Goal: Task Accomplishment & Management: Use online tool/utility

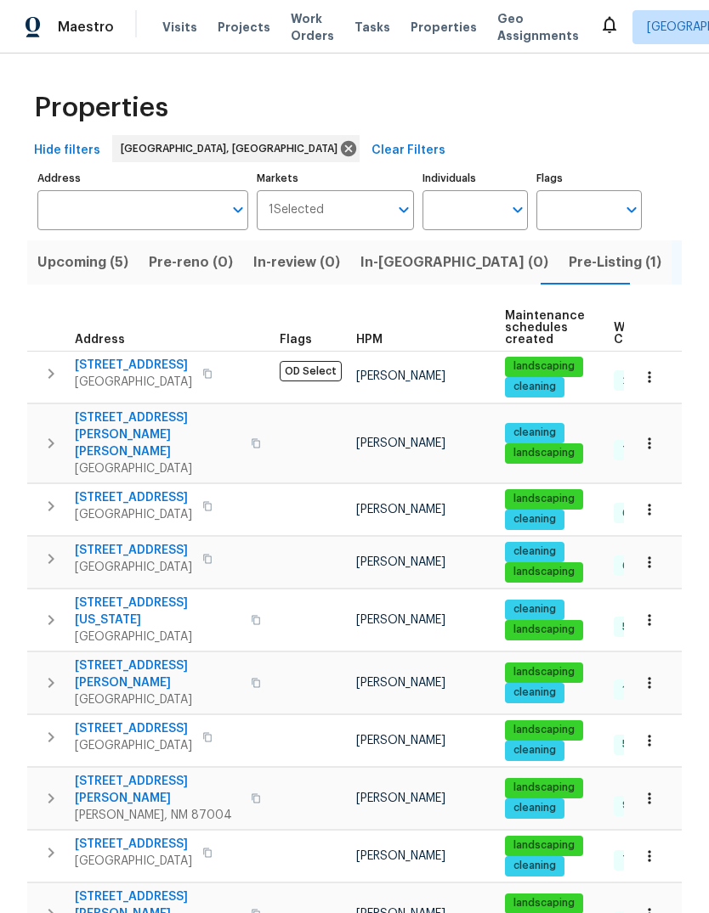
scroll to position [0, 32]
click at [599, 23] on icon at bounding box center [609, 24] width 20 height 20
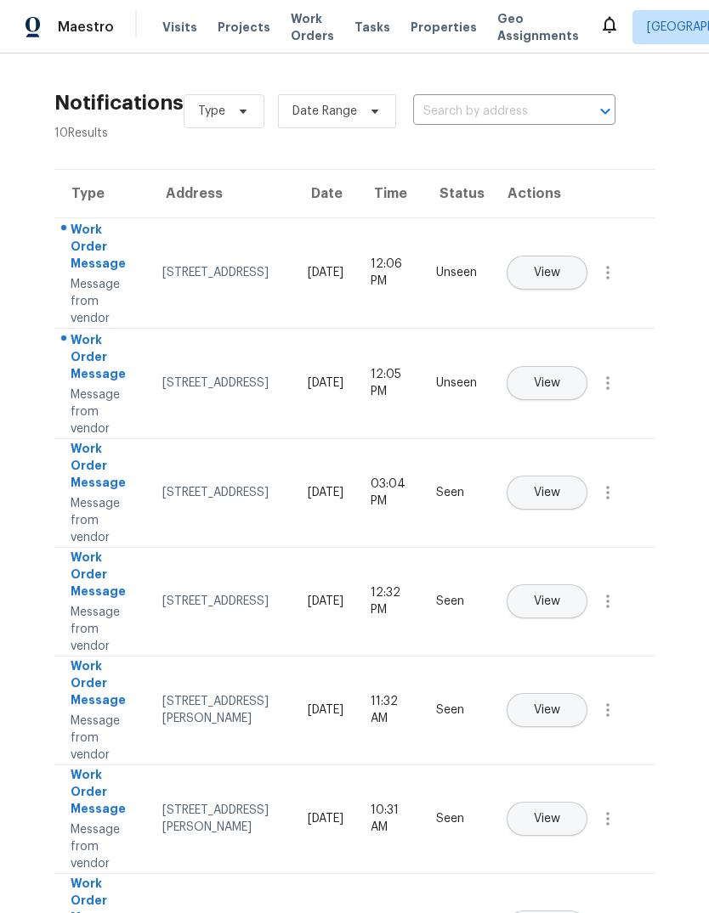
click at [560, 267] on span "View" at bounding box center [547, 273] width 26 height 13
click at [560, 377] on span "View" at bounding box center [547, 383] width 26 height 13
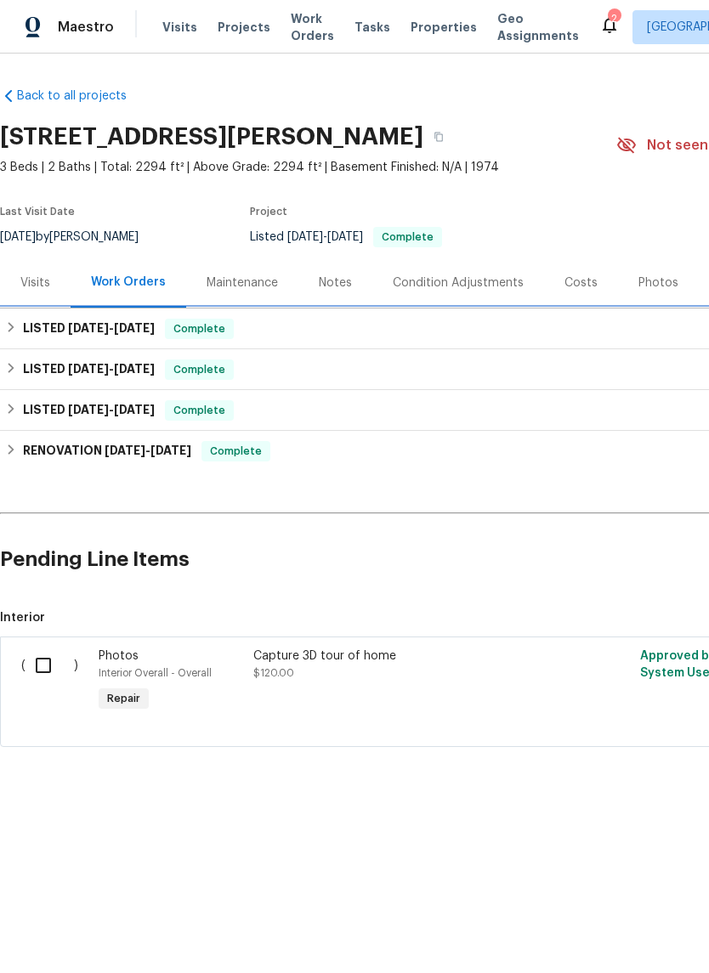
click at [50, 322] on h6 "LISTED [DATE] - [DATE]" at bounding box center [89, 329] width 132 height 20
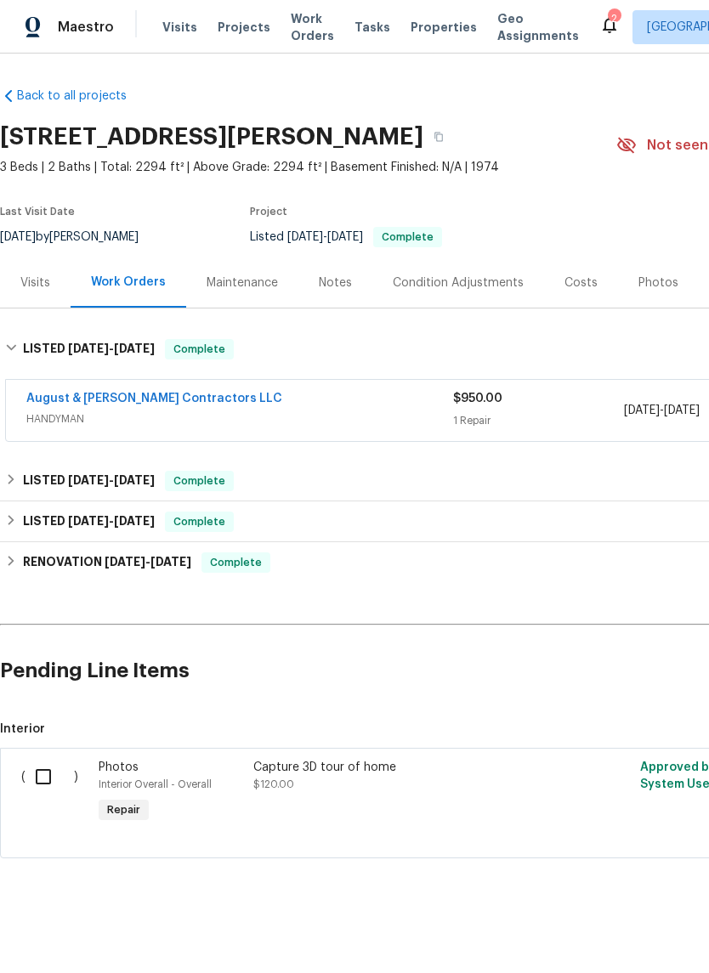
click at [115, 395] on link "August & Suttles Contractors LLC" at bounding box center [154, 398] width 256 height 12
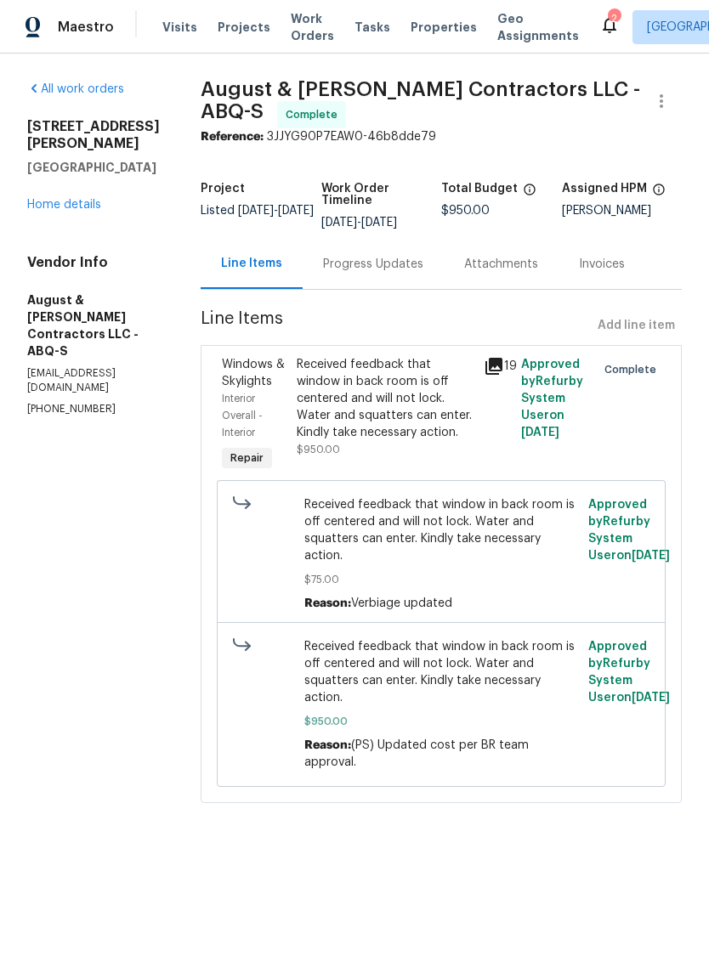
click at [371, 280] on div "Progress Updates" at bounding box center [372, 264] width 141 height 50
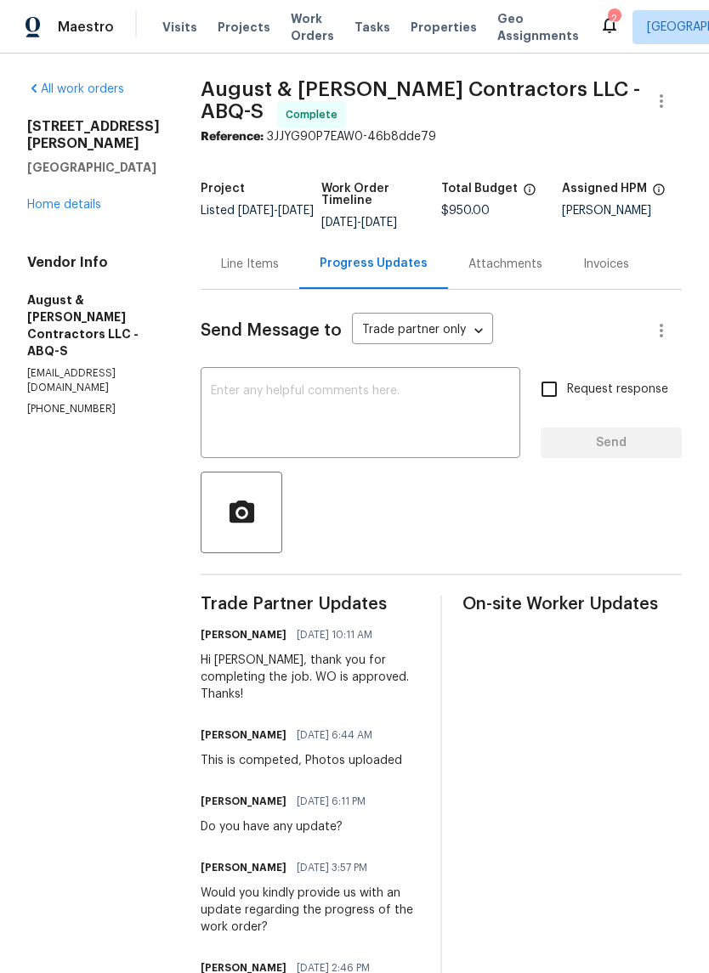
click at [247, 263] on div "Line Items" at bounding box center [250, 264] width 58 height 17
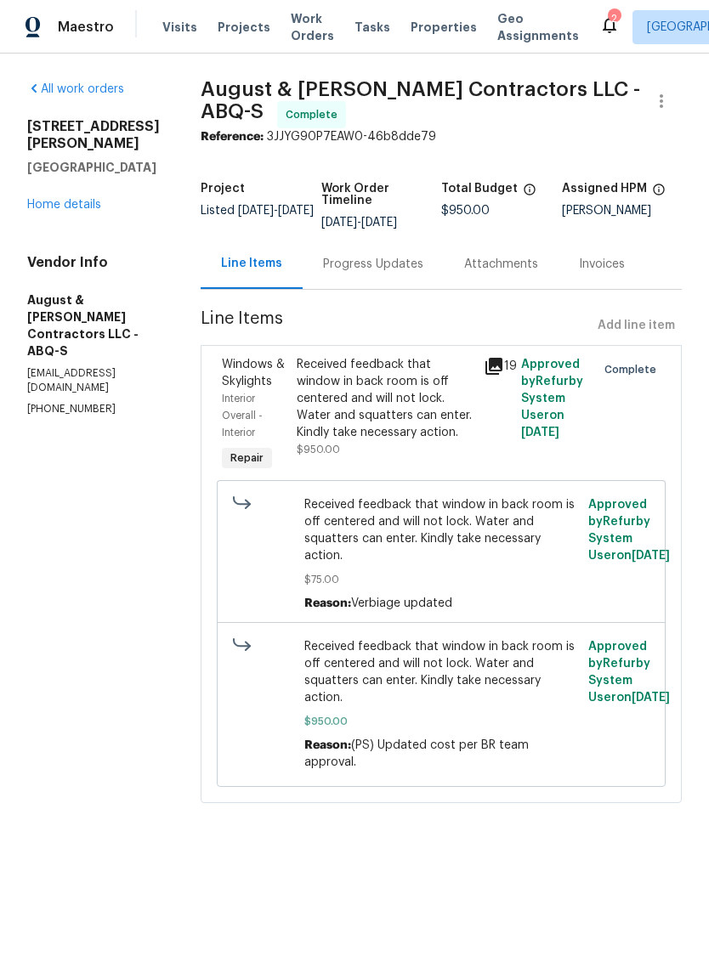
click at [400, 413] on div "Received feedback that window in back room is off centered and will not lock. W…" at bounding box center [384, 398] width 177 height 85
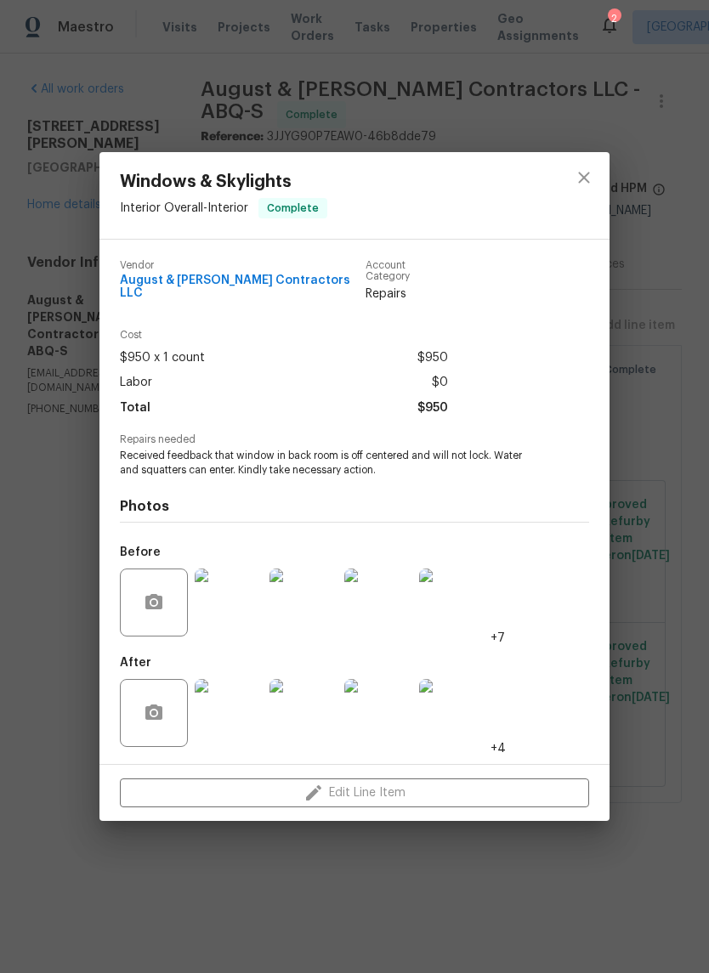
click at [225, 707] on img at bounding box center [229, 713] width 68 height 68
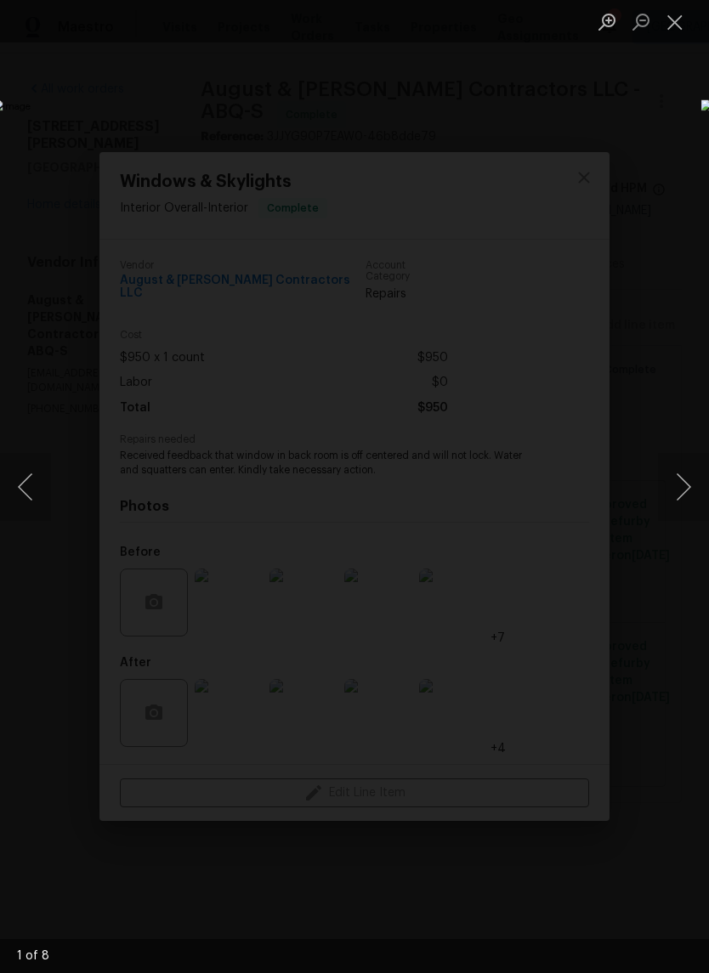
click at [680, 489] on button "Next image" at bounding box center [683, 487] width 51 height 68
click at [669, 487] on button "Next image" at bounding box center [683, 487] width 51 height 68
click at [677, 489] on button "Next image" at bounding box center [683, 487] width 51 height 68
click at [680, 490] on button "Next image" at bounding box center [683, 487] width 51 height 68
click at [676, 487] on button "Next image" at bounding box center [683, 487] width 51 height 68
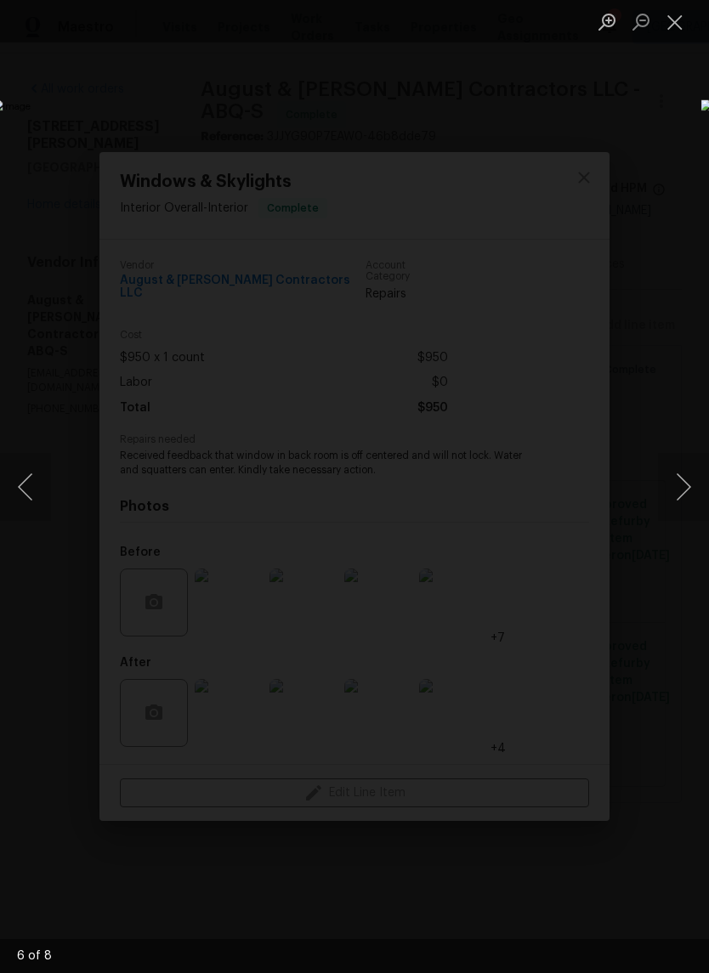
click at [679, 489] on button "Next image" at bounding box center [683, 487] width 51 height 68
click at [678, 487] on button "Next image" at bounding box center [683, 487] width 51 height 68
click at [680, 488] on button "Next image" at bounding box center [683, 487] width 51 height 68
click at [675, 483] on button "Next image" at bounding box center [683, 487] width 51 height 68
click at [683, 483] on button "Next image" at bounding box center [683, 487] width 51 height 68
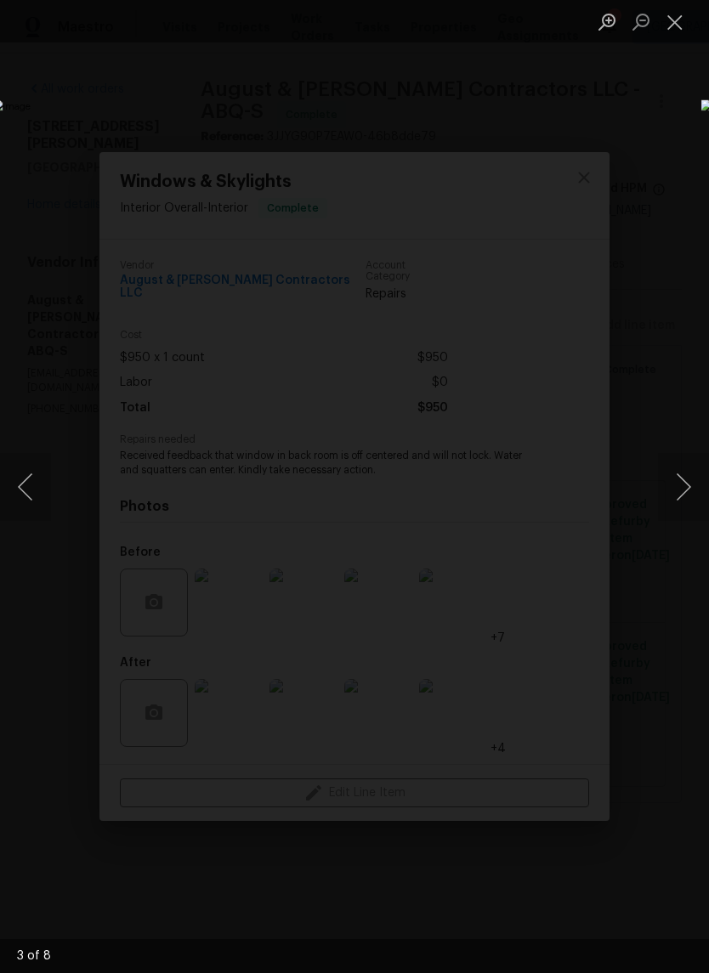
click at [672, 488] on button "Next image" at bounding box center [683, 487] width 51 height 68
click at [668, 17] on button "Close lightbox" at bounding box center [675, 22] width 34 height 30
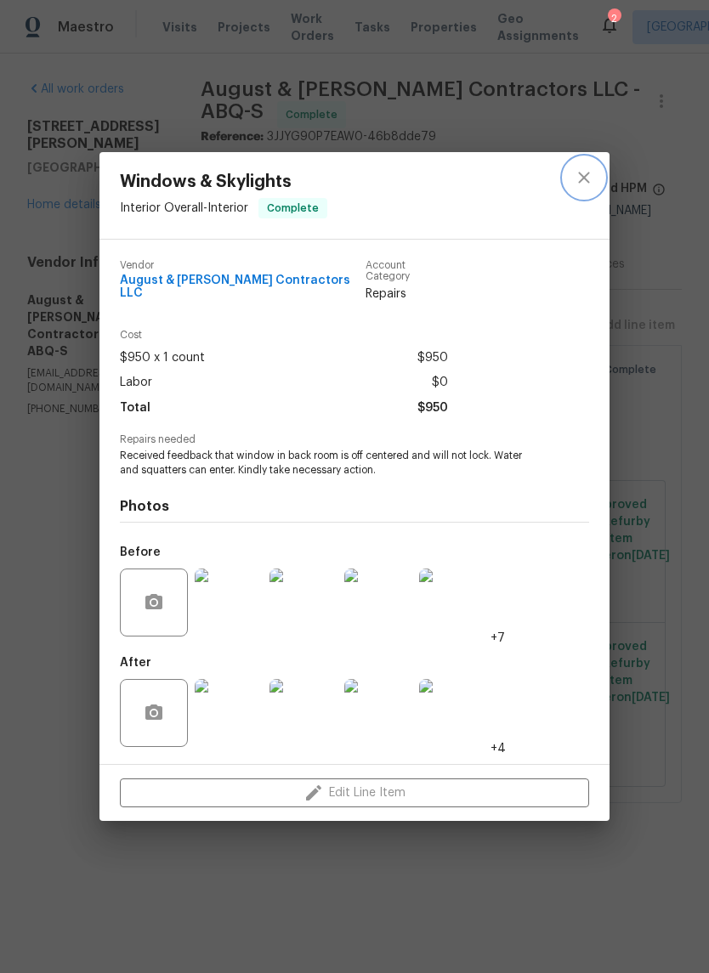
click at [573, 182] on button "close" at bounding box center [583, 177] width 41 height 41
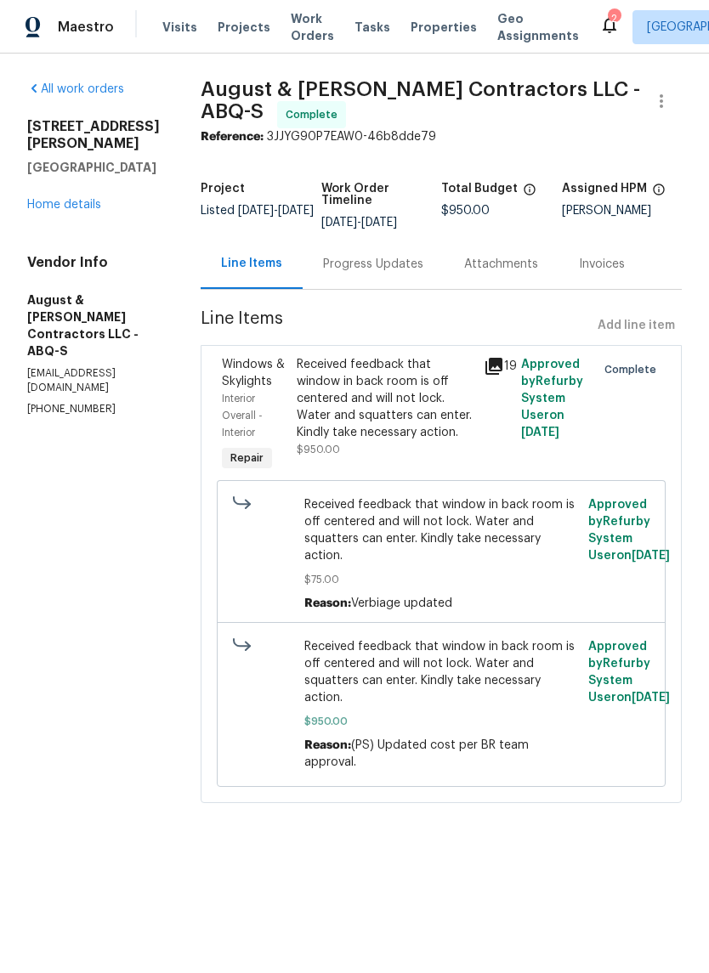
click at [380, 266] on div "Progress Updates" at bounding box center [373, 264] width 100 height 17
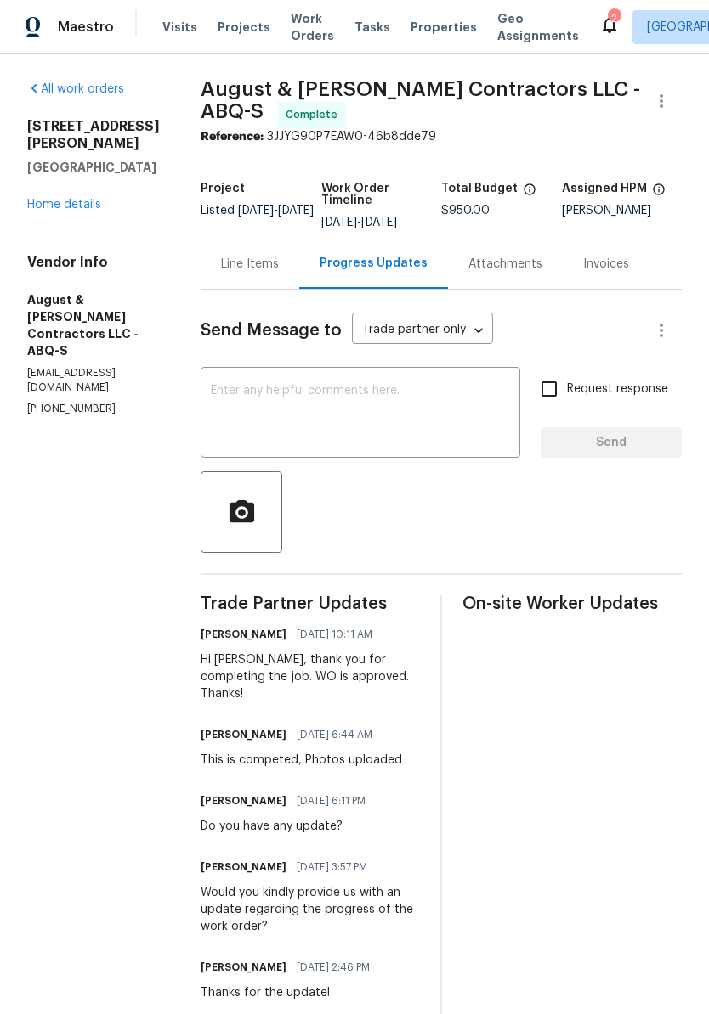
click at [57, 209] on link "Home details" at bounding box center [64, 205] width 74 height 12
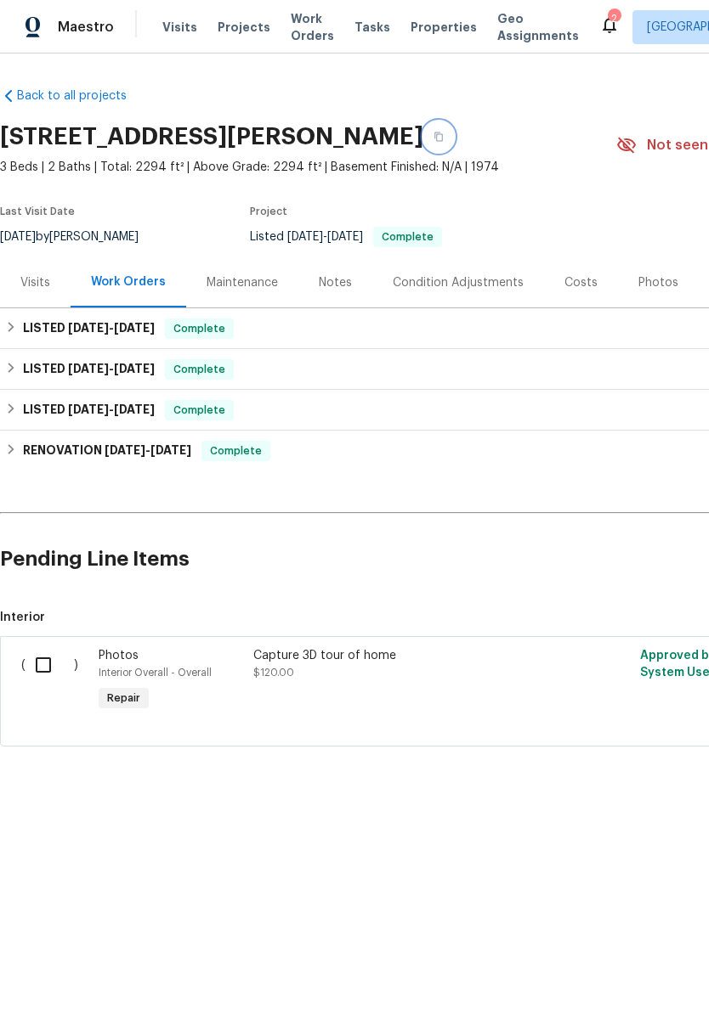
click at [443, 133] on icon "button" at bounding box center [438, 137] width 10 height 10
click at [443, 138] on icon "button" at bounding box center [438, 137] width 10 height 10
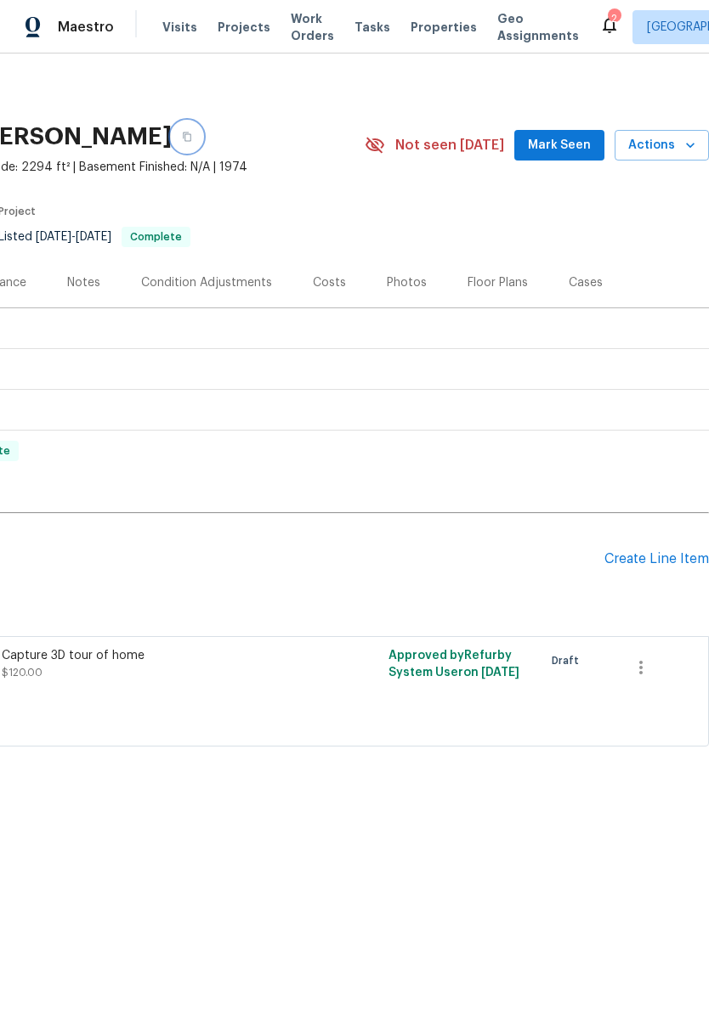
scroll to position [0, 251]
click at [561, 138] on span "Mark Seen" at bounding box center [559, 145] width 63 height 21
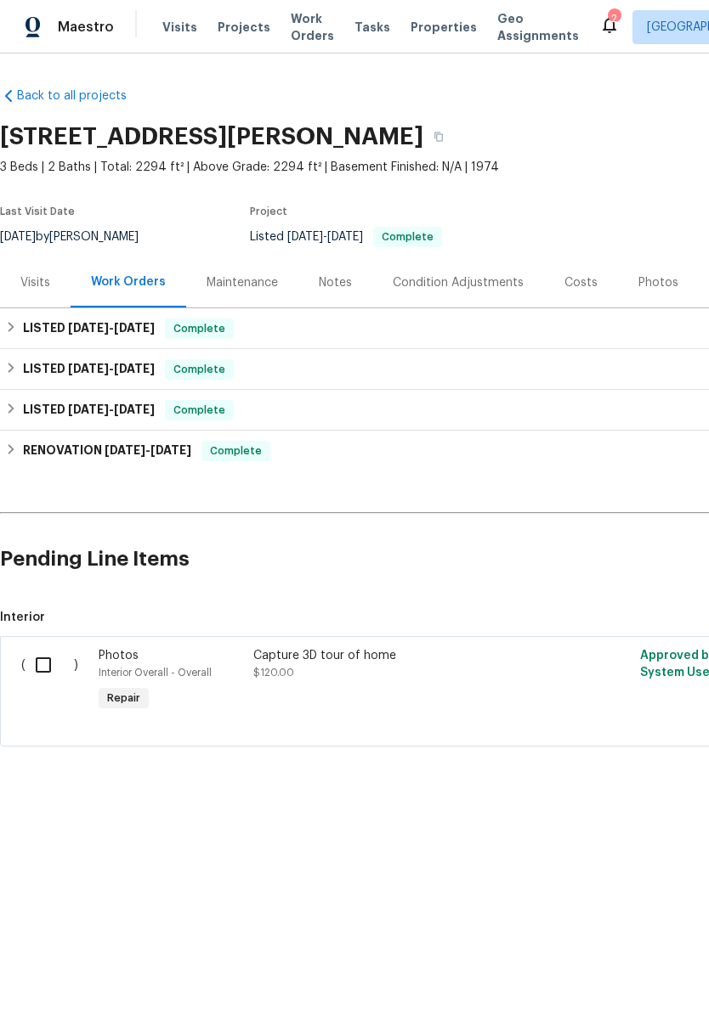
scroll to position [0, 0]
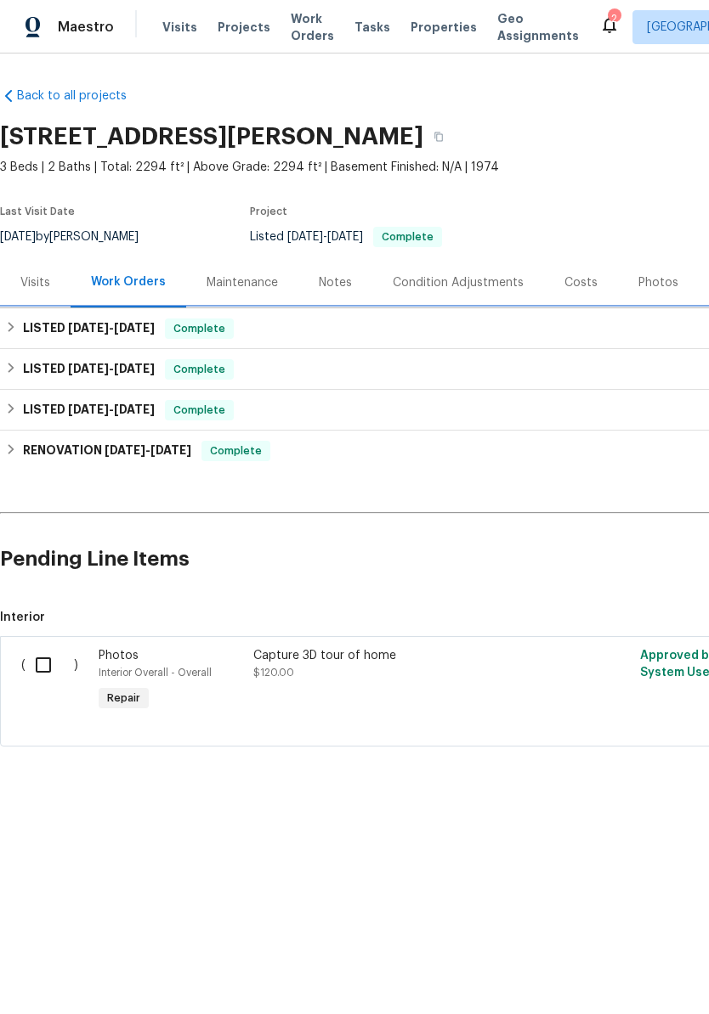
click at [114, 330] on span "8/12/25 - 8/25/25" at bounding box center [111, 328] width 87 height 12
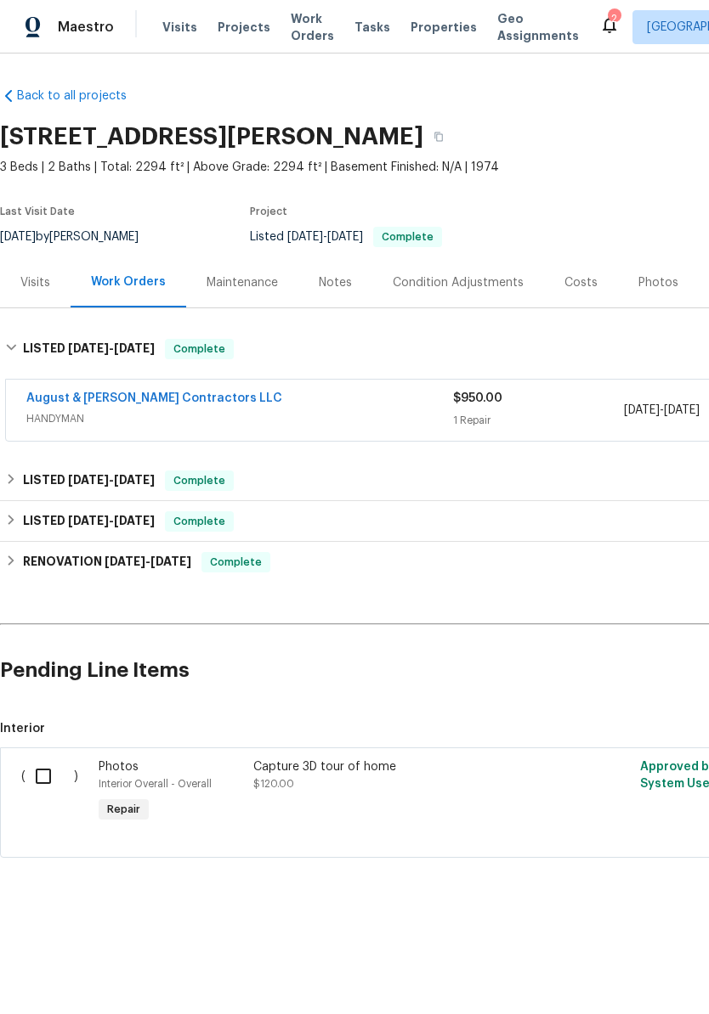
click at [138, 401] on link "August & Suttles Contractors LLC" at bounding box center [154, 398] width 256 height 12
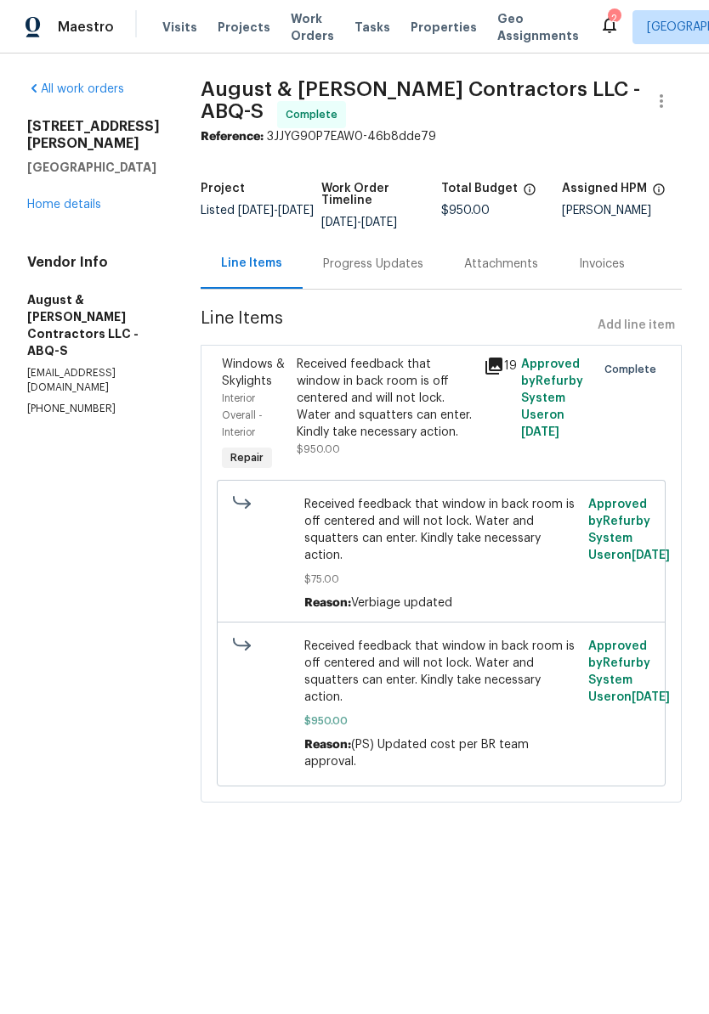
click at [389, 396] on div "Received feedback that window in back room is off centered and will not lock. W…" at bounding box center [384, 398] width 177 height 85
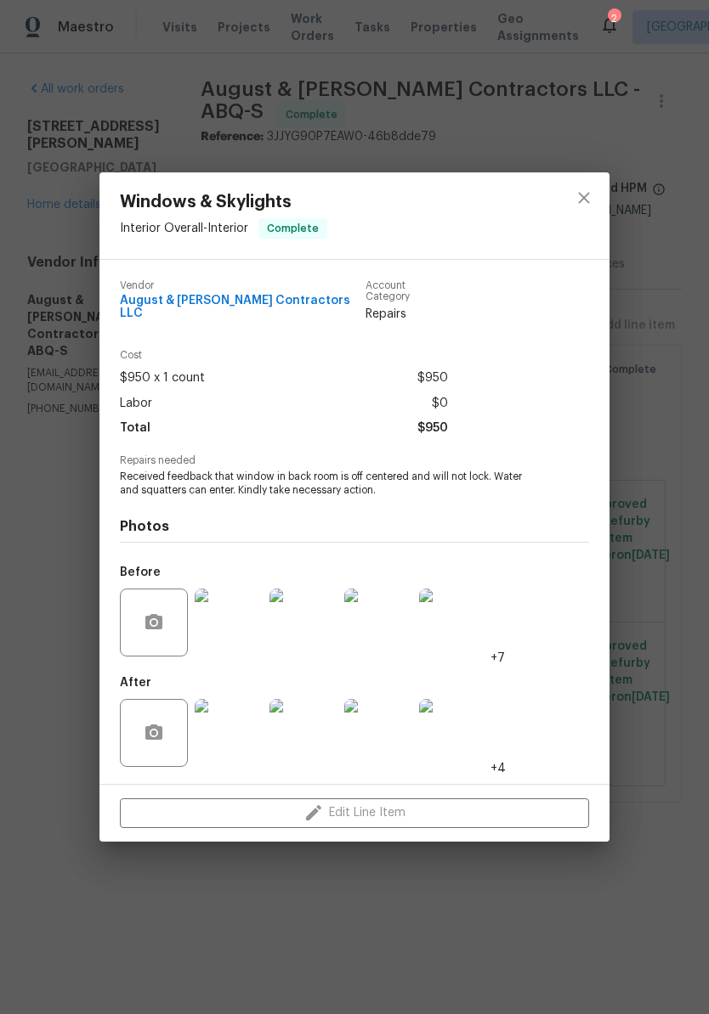
click at [231, 612] on img at bounding box center [229, 623] width 68 height 68
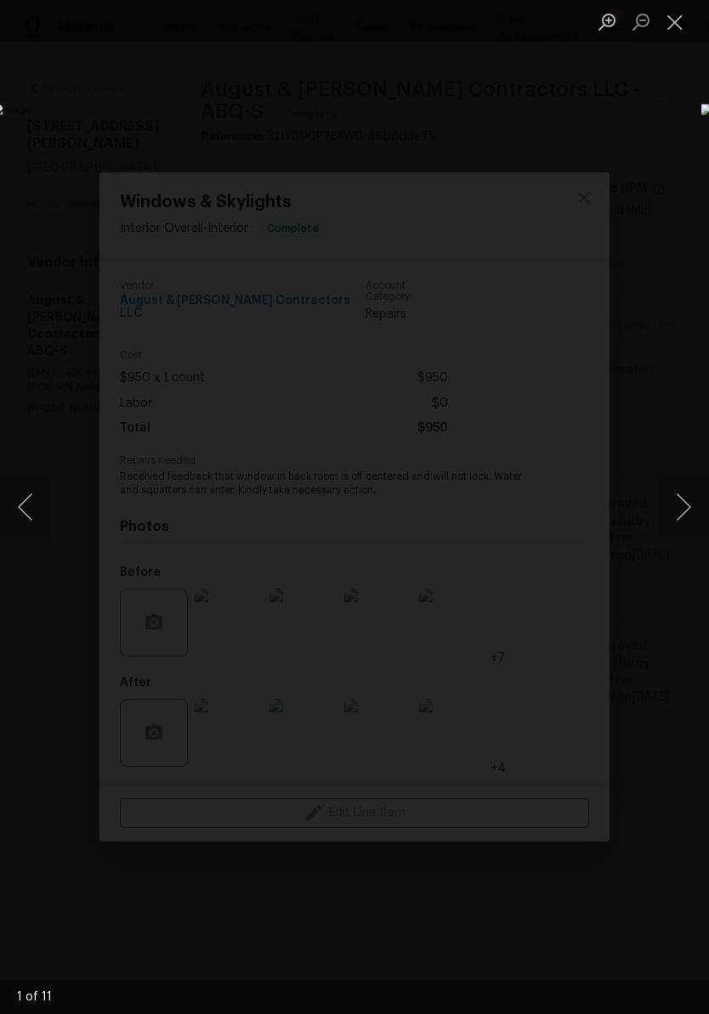
click at [678, 501] on button "Next image" at bounding box center [683, 507] width 51 height 68
click at [682, 506] on button "Next image" at bounding box center [683, 507] width 51 height 68
click at [681, 504] on button "Next image" at bounding box center [683, 507] width 51 height 68
click at [681, 506] on button "Next image" at bounding box center [683, 507] width 51 height 68
click at [678, 510] on button "Next image" at bounding box center [683, 507] width 51 height 68
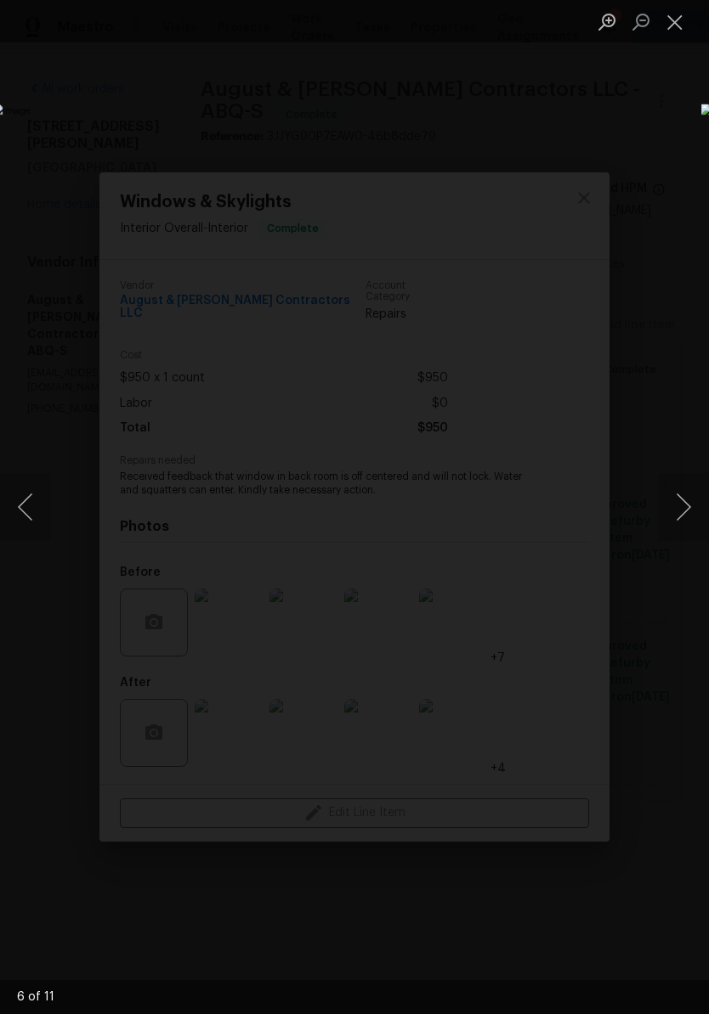
click at [680, 510] on button "Next image" at bounding box center [683, 507] width 51 height 68
click at [681, 506] on button "Next image" at bounding box center [683, 507] width 51 height 68
click at [681, 512] on button "Next image" at bounding box center [683, 507] width 51 height 68
click at [681, 505] on button "Next image" at bounding box center [683, 507] width 51 height 68
click at [686, 503] on button "Next image" at bounding box center [683, 507] width 51 height 68
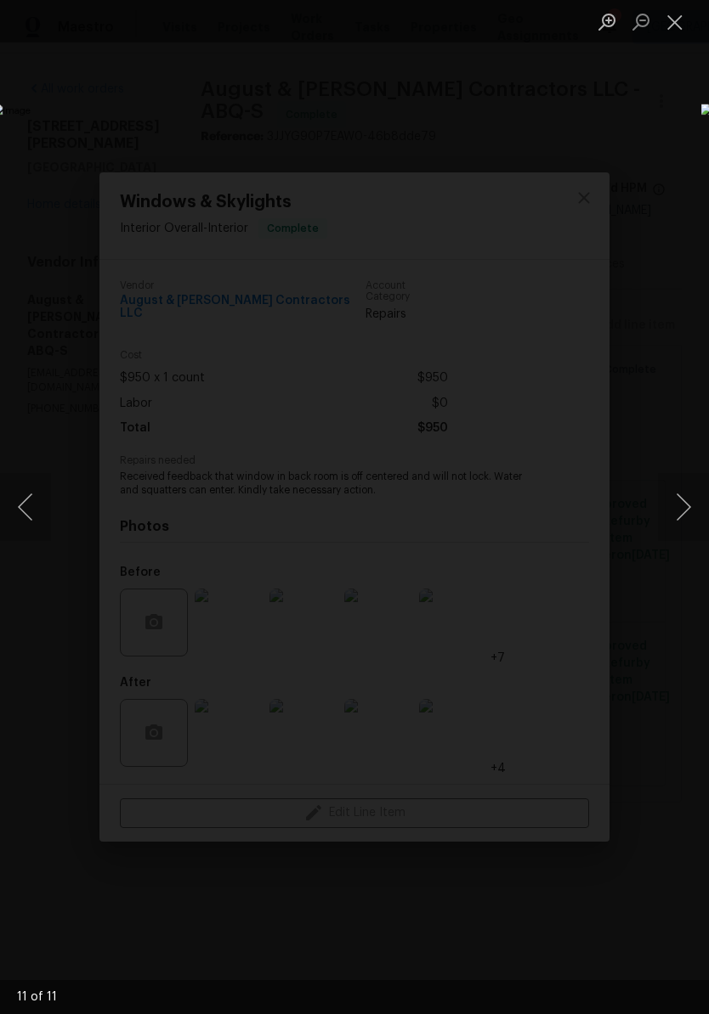
click at [682, 505] on button "Next image" at bounding box center [683, 507] width 51 height 68
click at [676, 21] on button "Close lightbox" at bounding box center [675, 22] width 34 height 30
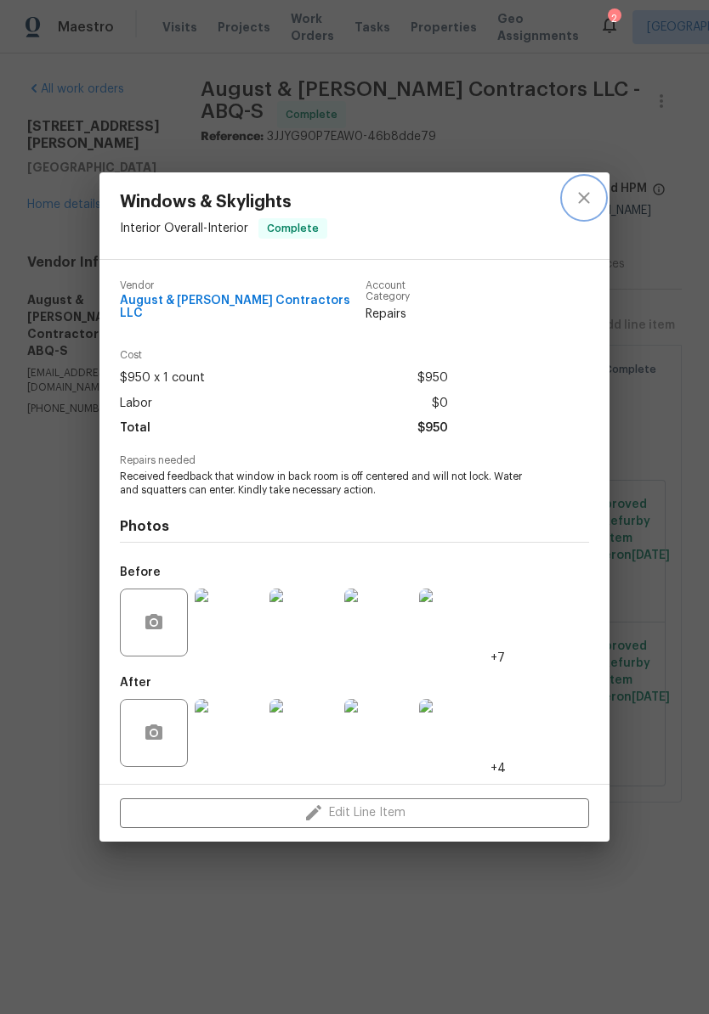
click at [579, 196] on icon "close" at bounding box center [583, 198] width 20 height 20
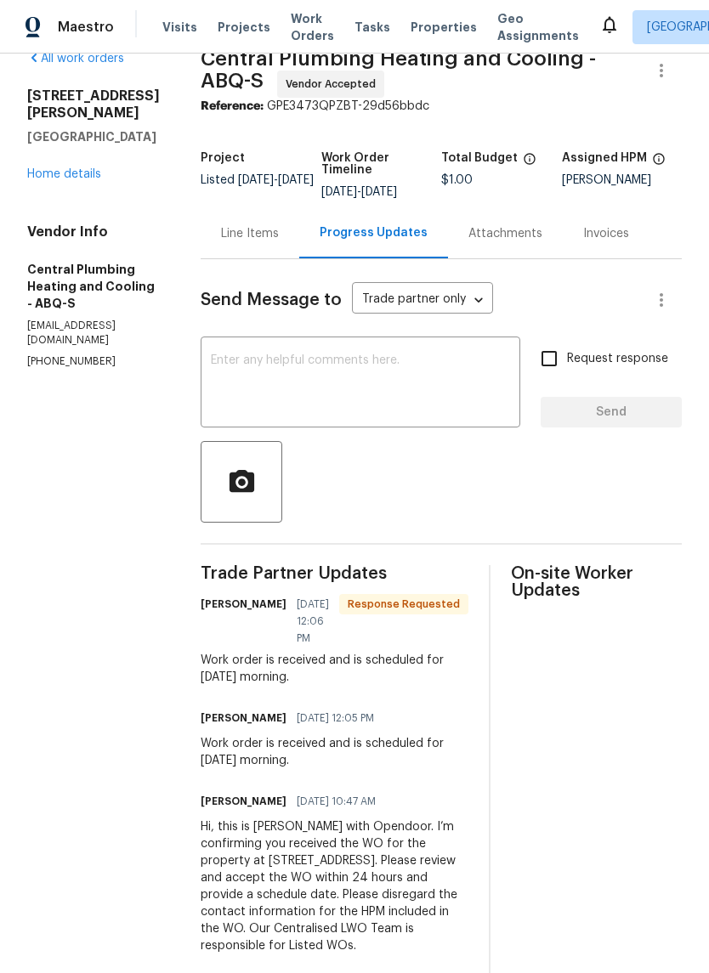
scroll to position [30, 0]
click at [276, 243] on div "Line Items" at bounding box center [250, 234] width 58 height 17
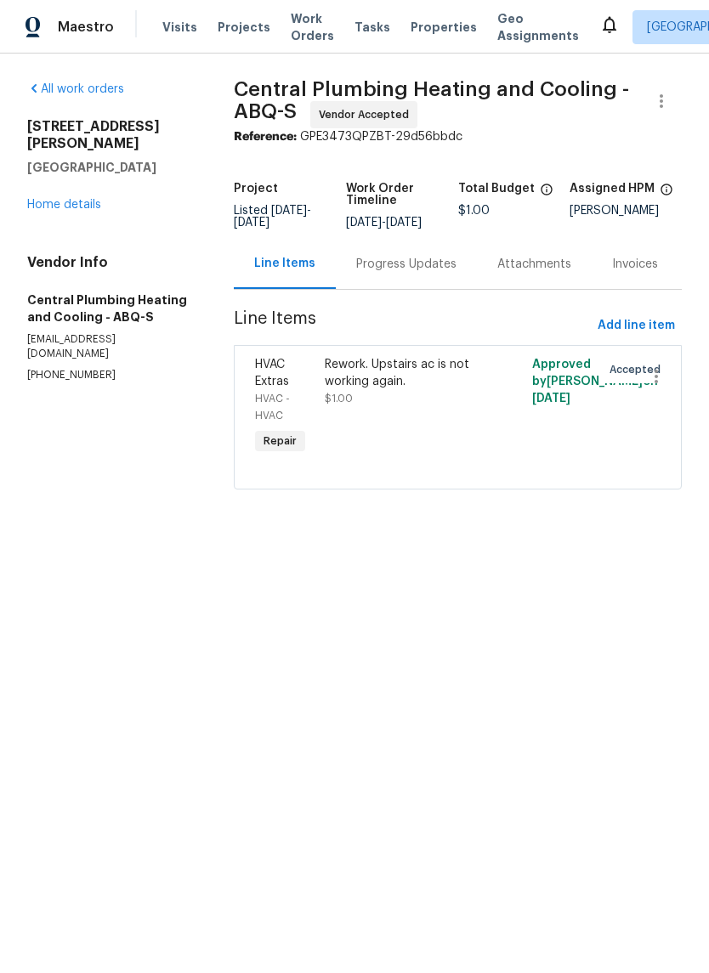
click at [425, 390] on div "Rework. Upstairs ac is not working again." at bounding box center [406, 373] width 163 height 34
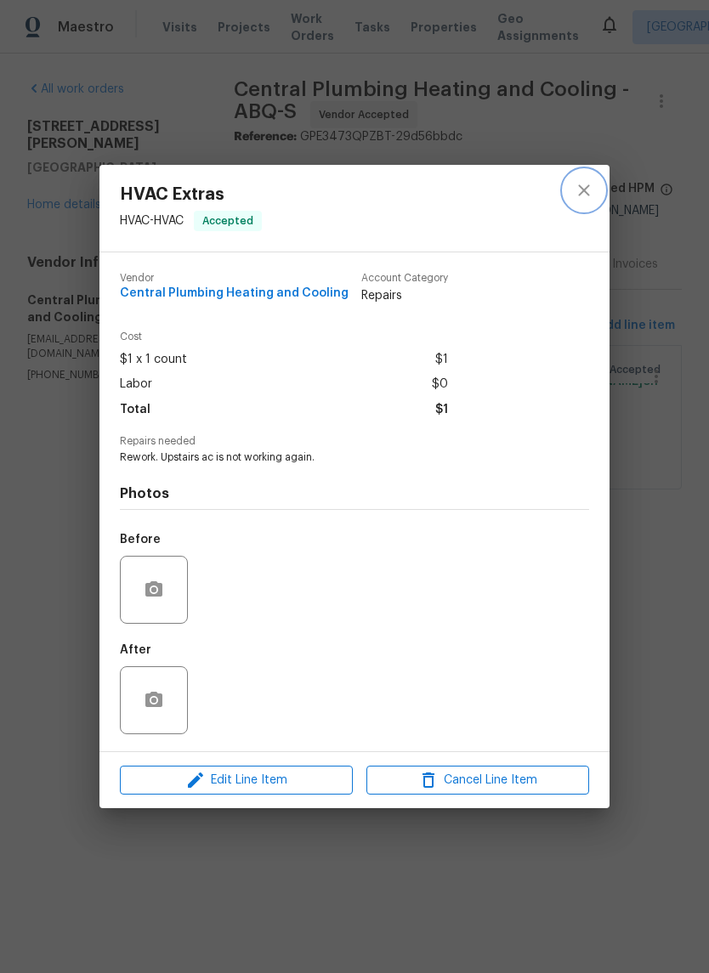
click at [583, 191] on icon "close" at bounding box center [583, 190] width 20 height 20
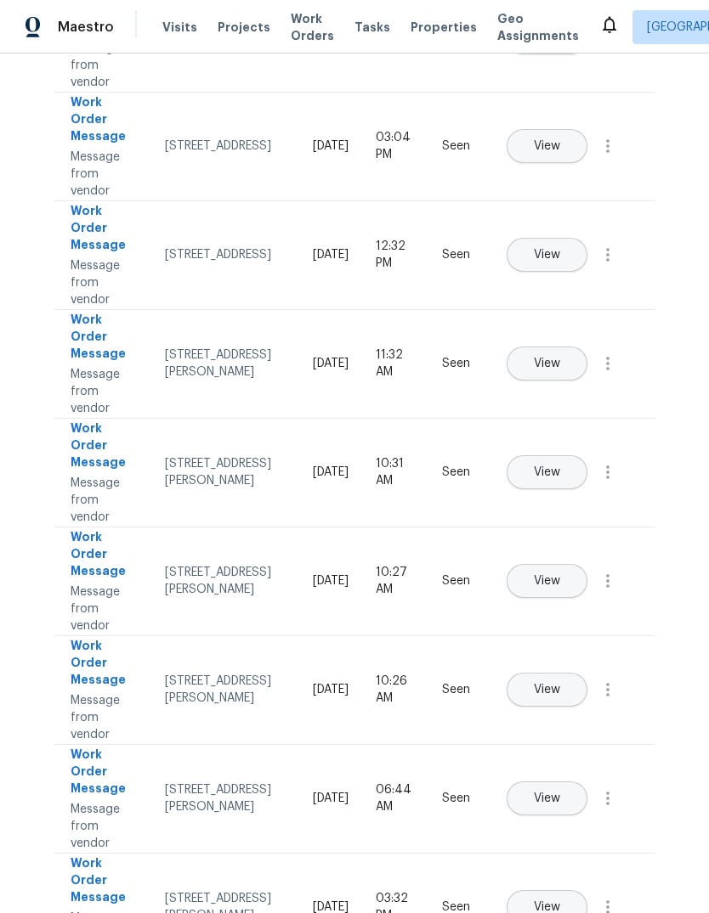
scroll to position [342, 0]
click at [415, 19] on span "Properties" at bounding box center [443, 27] width 66 height 17
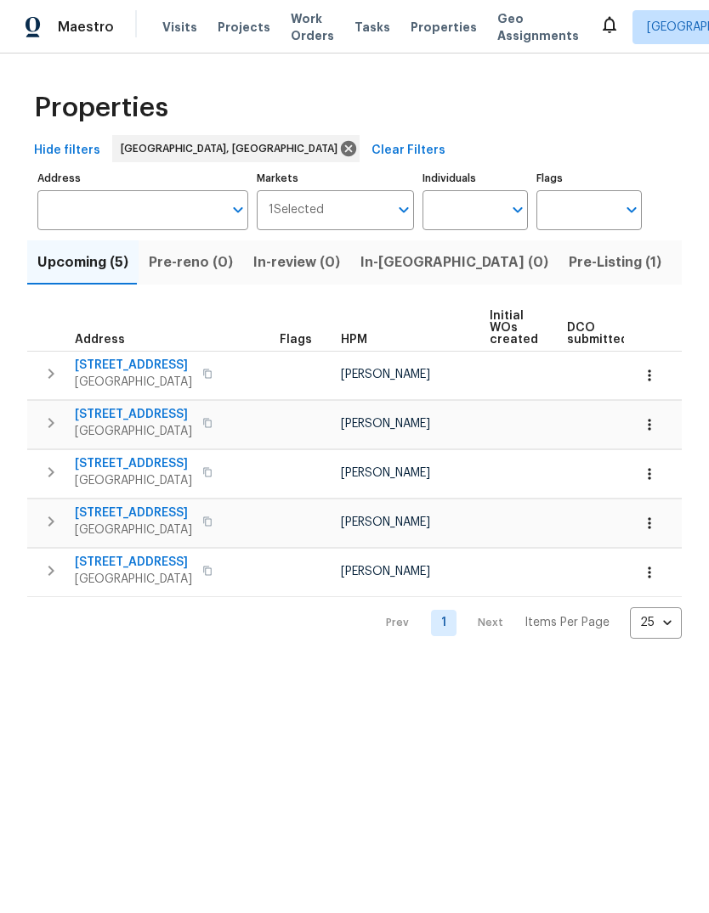
click at [568, 265] on span "Pre-Listing (1)" at bounding box center [614, 263] width 93 height 24
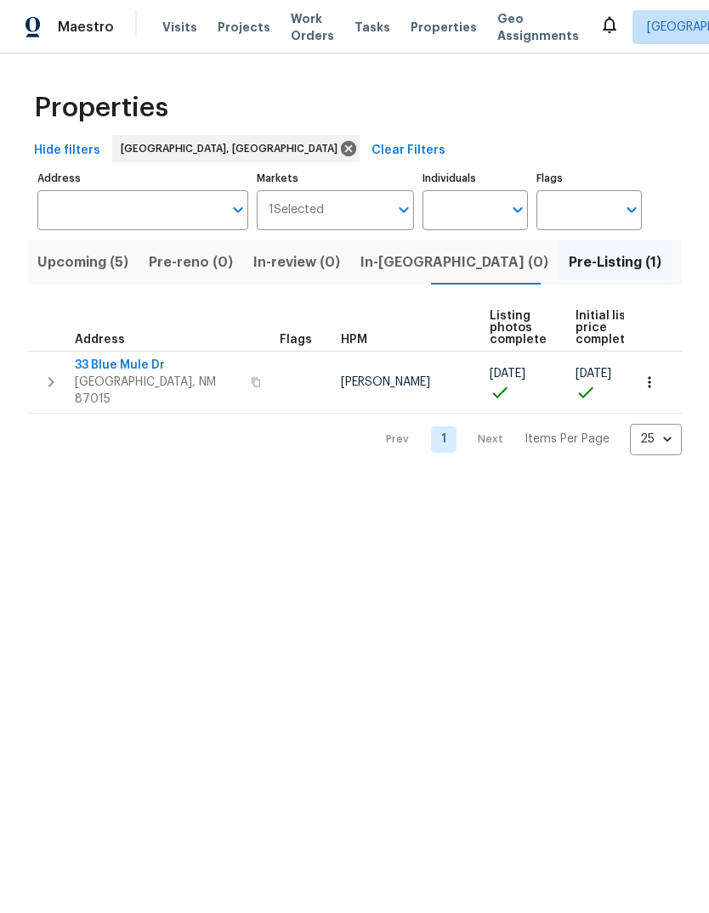
click at [655, 374] on icon "button" at bounding box center [649, 382] width 17 height 17
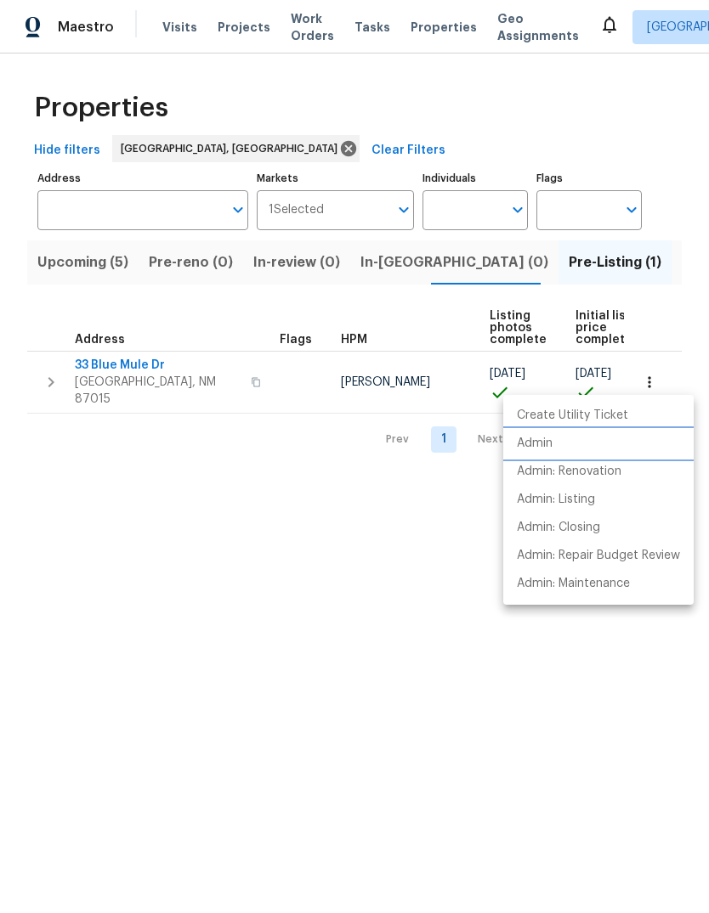
click at [545, 442] on p "Admin" at bounding box center [535, 444] width 36 height 18
click at [267, 606] on div at bounding box center [354, 456] width 709 height 913
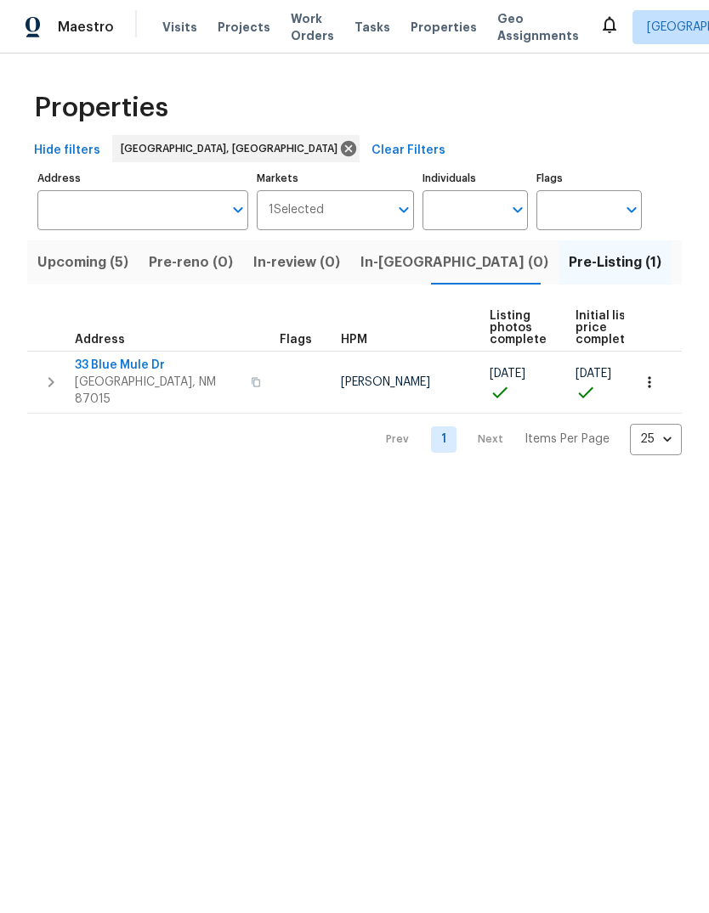
click at [431, 20] on span "Properties" at bounding box center [443, 27] width 66 height 17
click at [681, 262] on span "Listed (29)" at bounding box center [717, 263] width 73 height 24
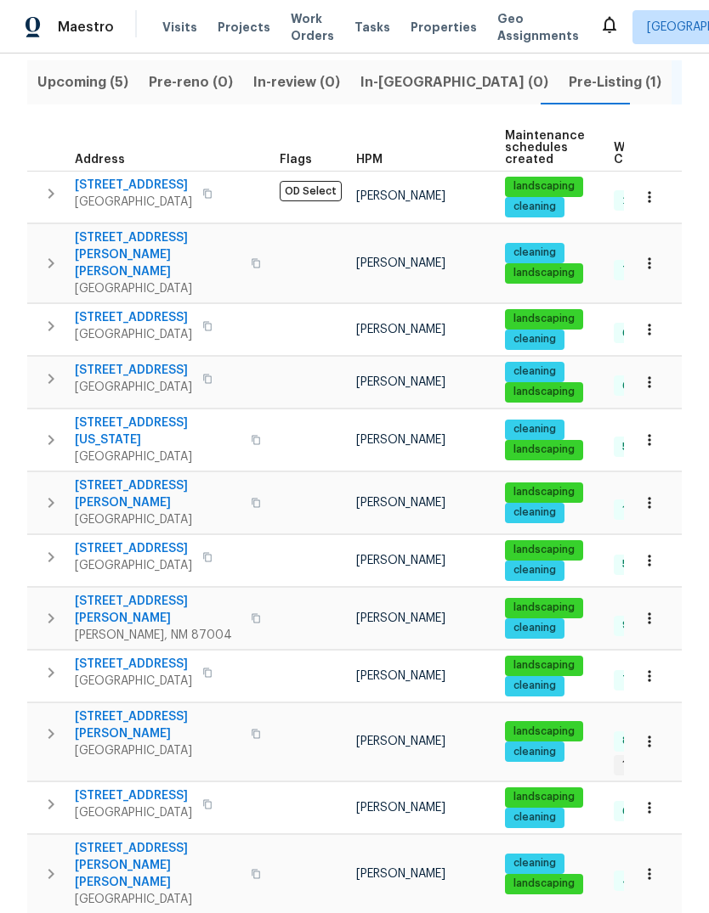
scroll to position [182, 0]
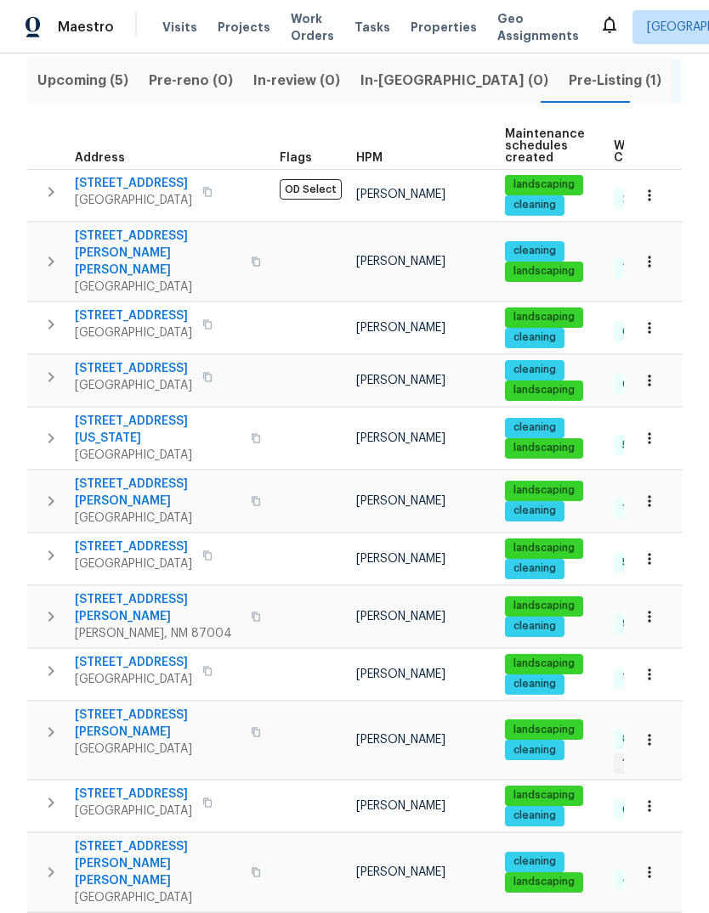
click at [54, 428] on icon "button" at bounding box center [51, 438] width 20 height 20
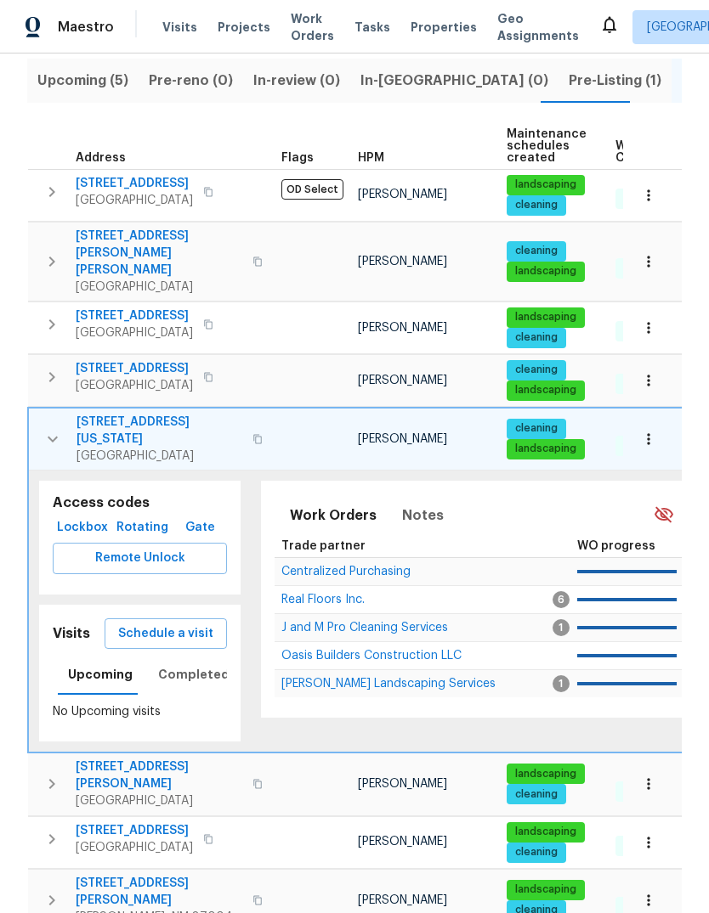
click at [167, 624] on span "Schedule a visit" at bounding box center [165, 634] width 95 height 21
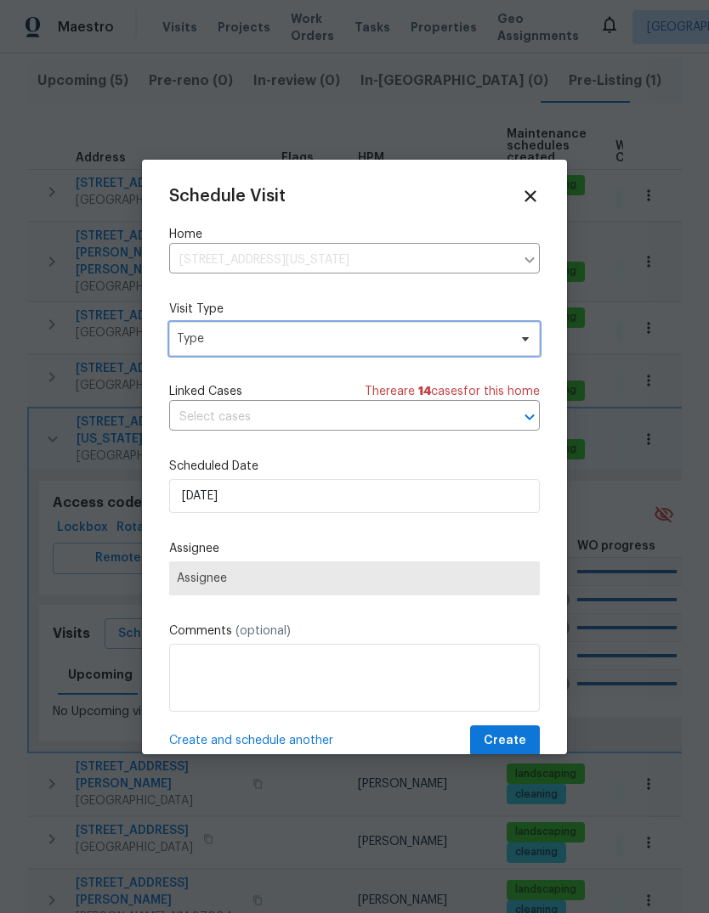
click at [196, 343] on span "Type" at bounding box center [342, 338] width 330 height 17
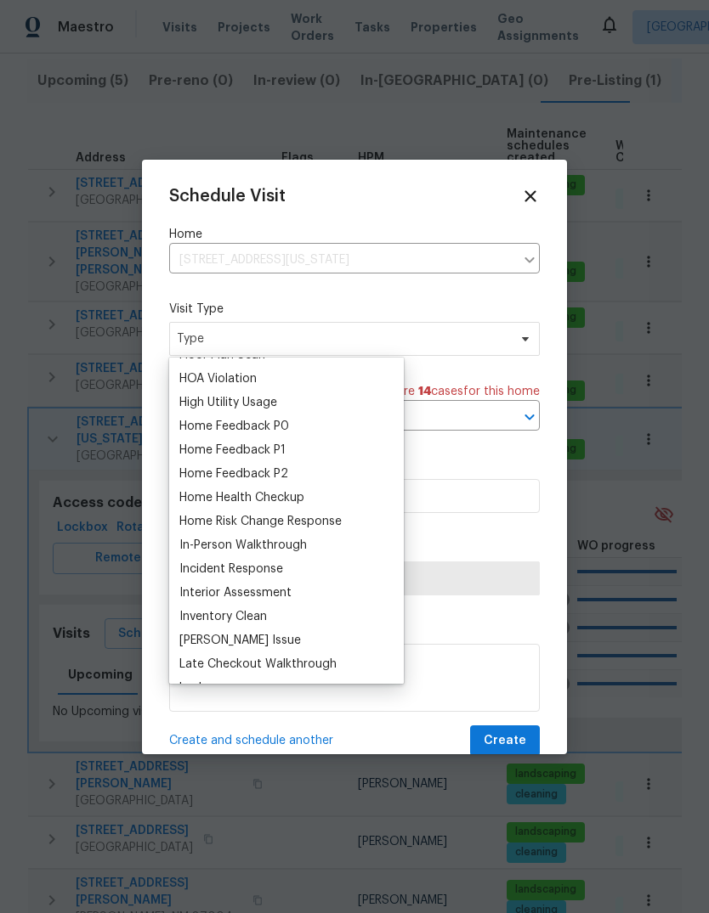
scroll to position [473, 0]
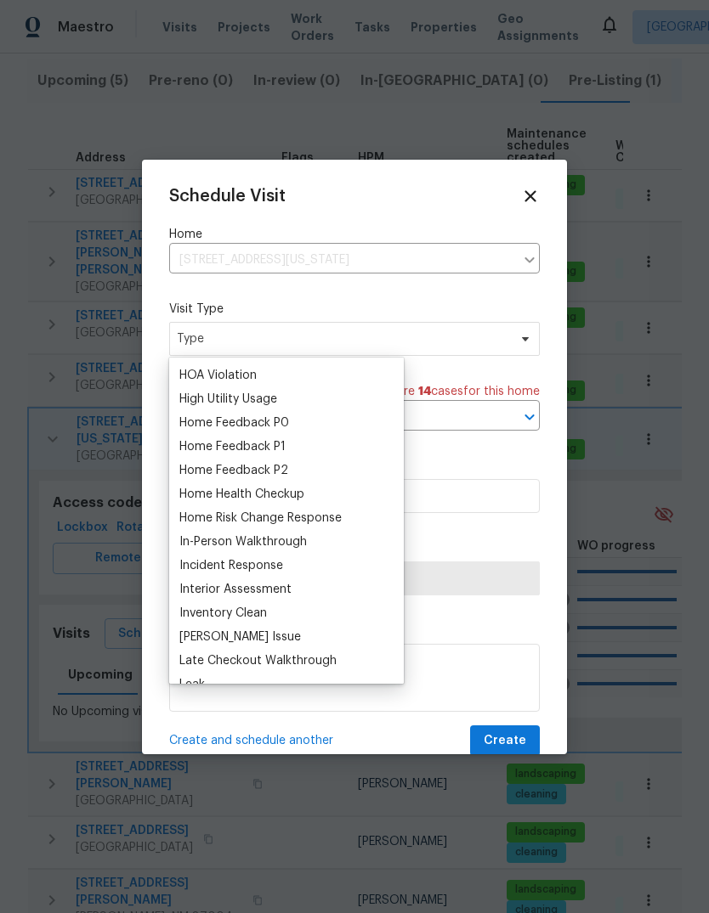
click at [200, 492] on div "Home Health Checkup" at bounding box center [241, 494] width 125 height 17
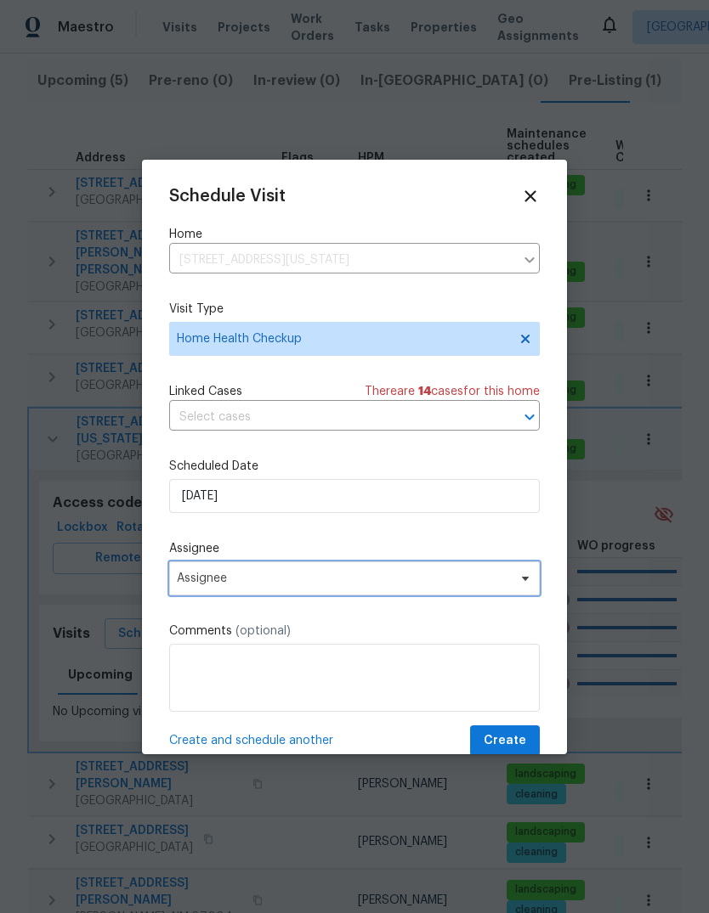
click at [181, 585] on span "Assignee" at bounding box center [343, 579] width 333 height 14
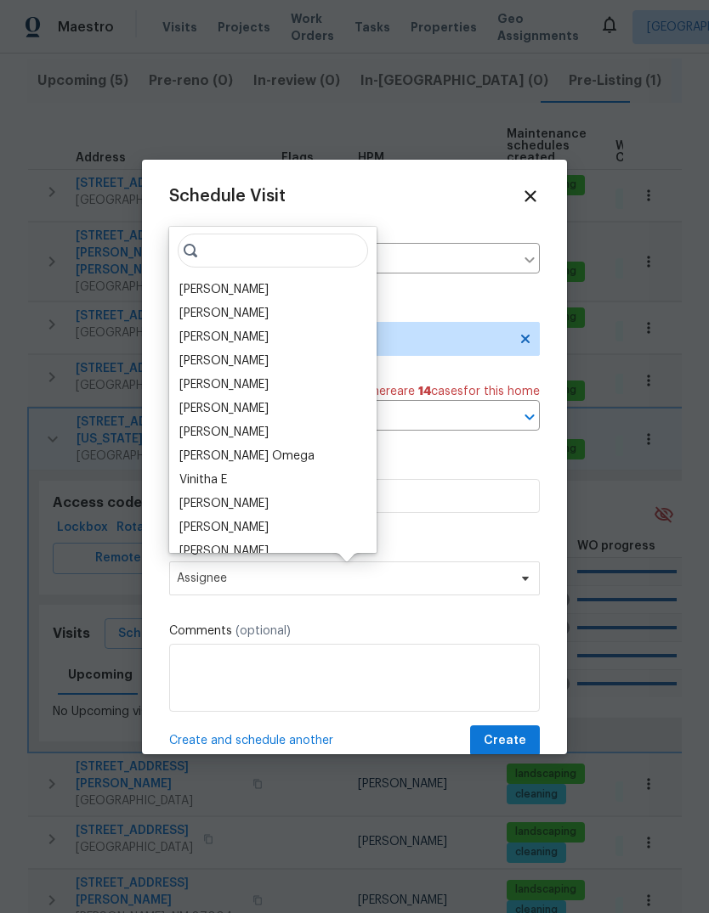
click at [192, 286] on div "[PERSON_NAME]" at bounding box center [223, 289] width 89 height 17
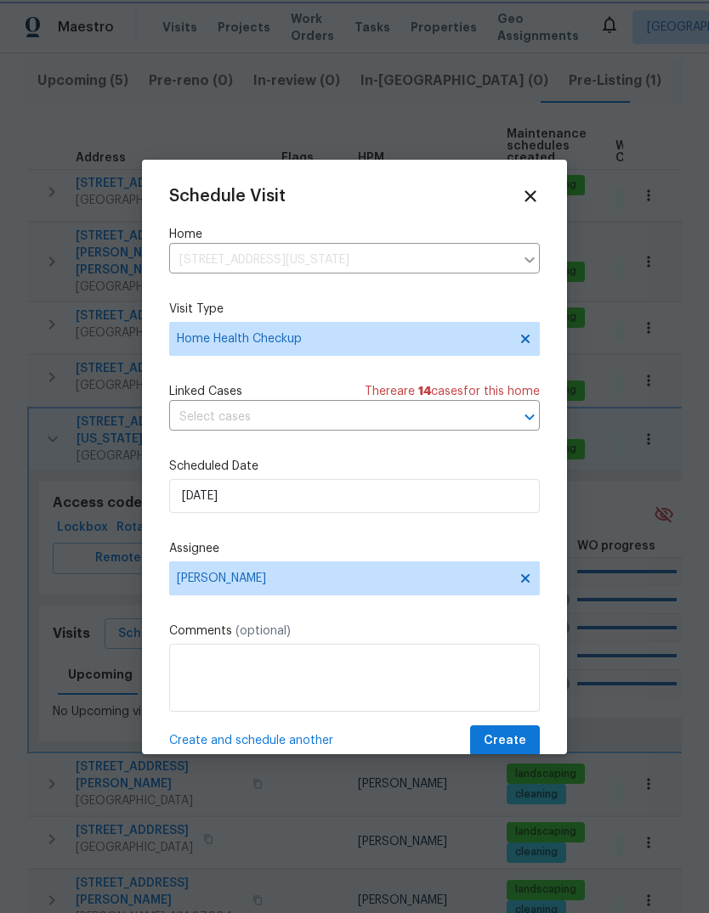
click at [509, 743] on span "Create" at bounding box center [504, 741] width 42 height 21
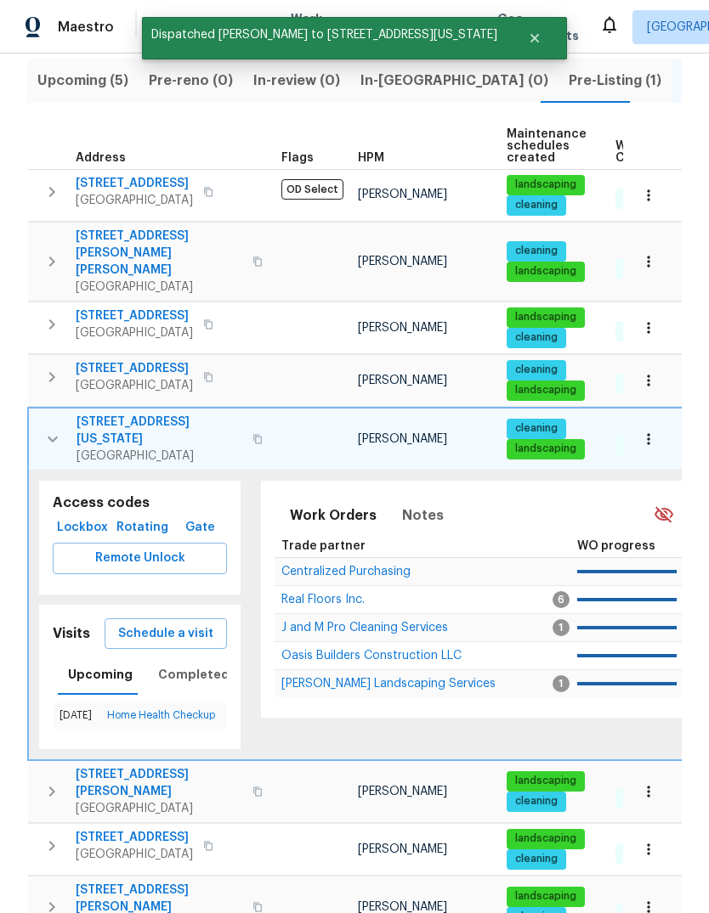
click at [49, 429] on icon "button" at bounding box center [52, 439] width 20 height 20
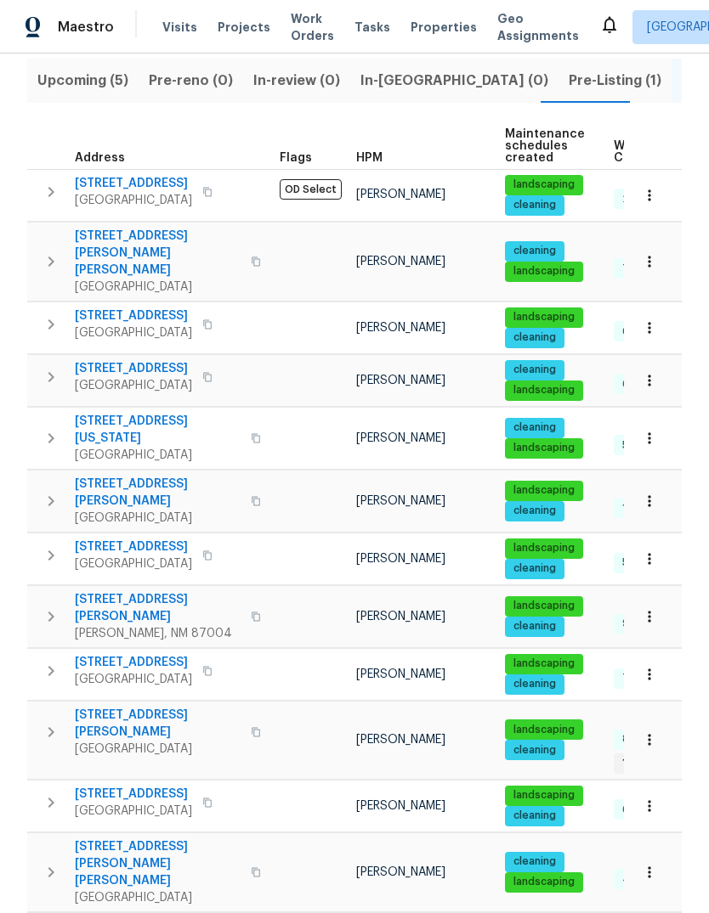
click at [43, 314] on icon "button" at bounding box center [51, 324] width 20 height 20
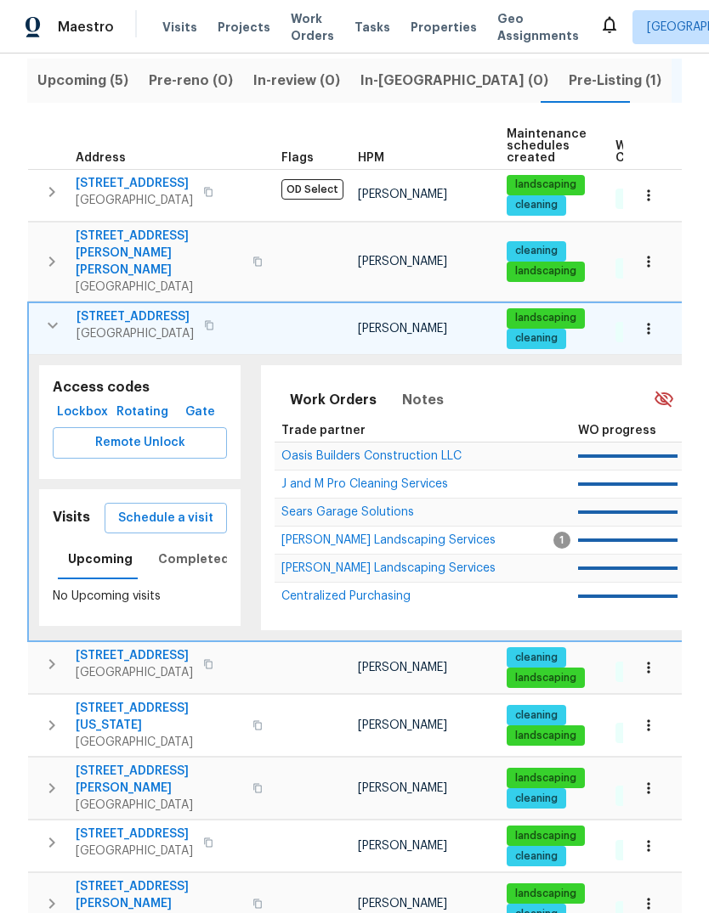
click at [166, 508] on span "Schedule a visit" at bounding box center [165, 518] width 95 height 21
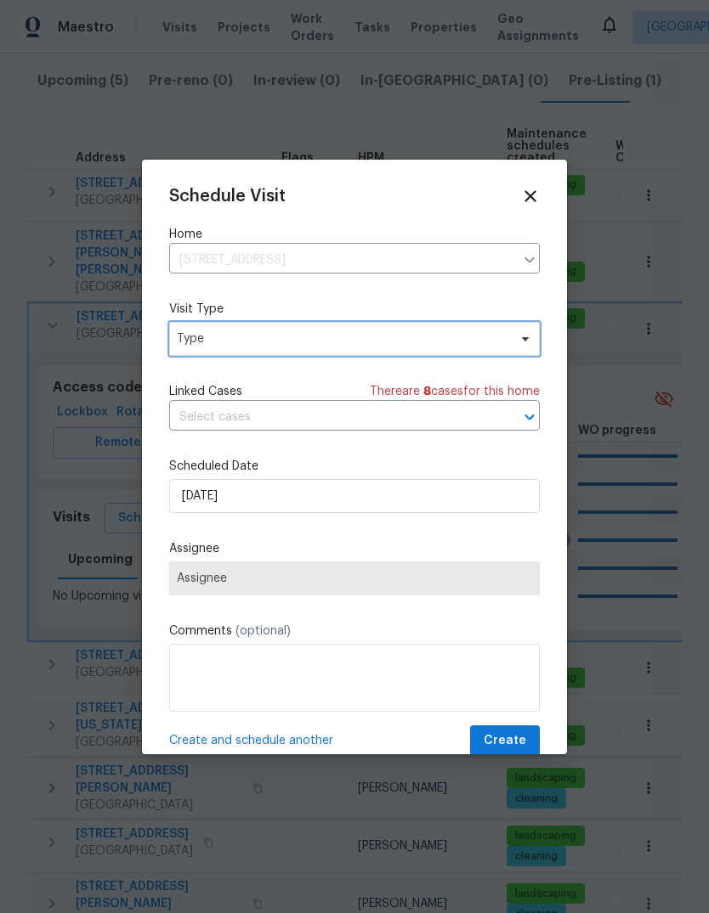
click at [189, 340] on span "Type" at bounding box center [342, 338] width 330 height 17
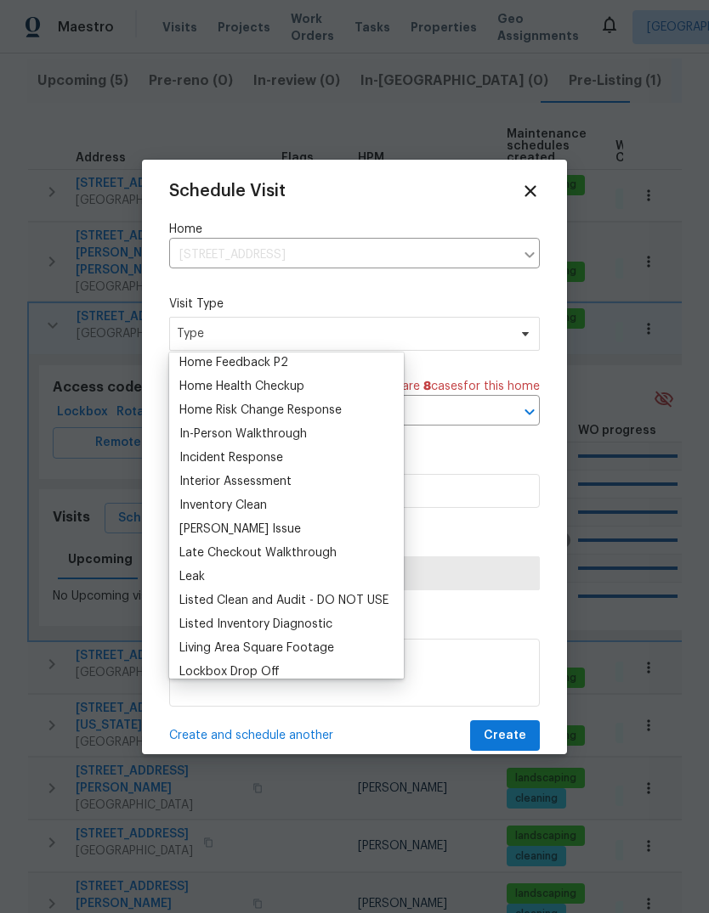
scroll to position [568, 0]
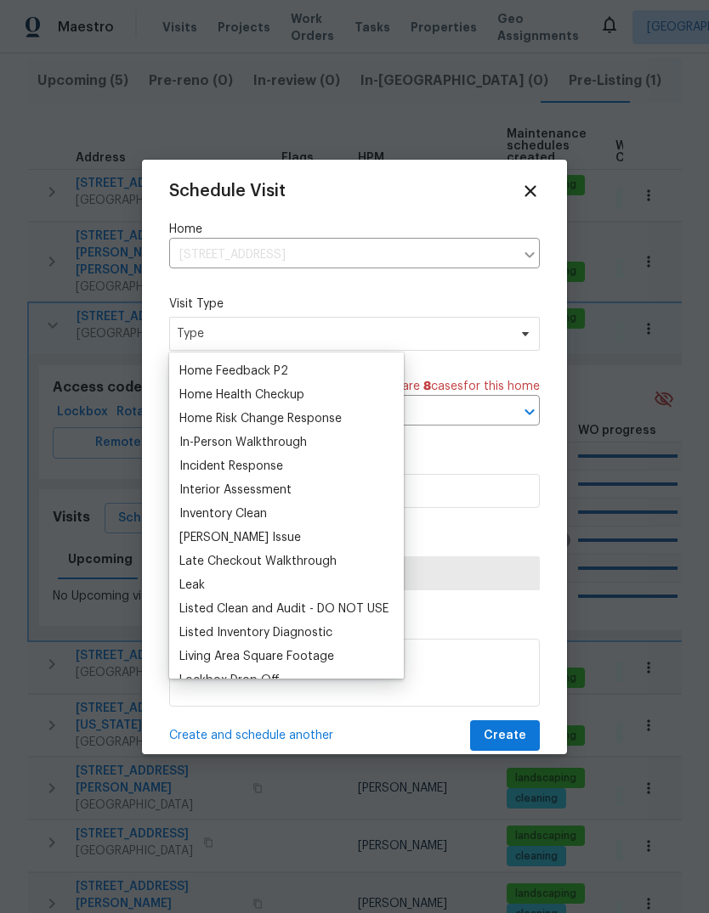
click at [195, 387] on div "Home Health Checkup" at bounding box center [241, 395] width 125 height 17
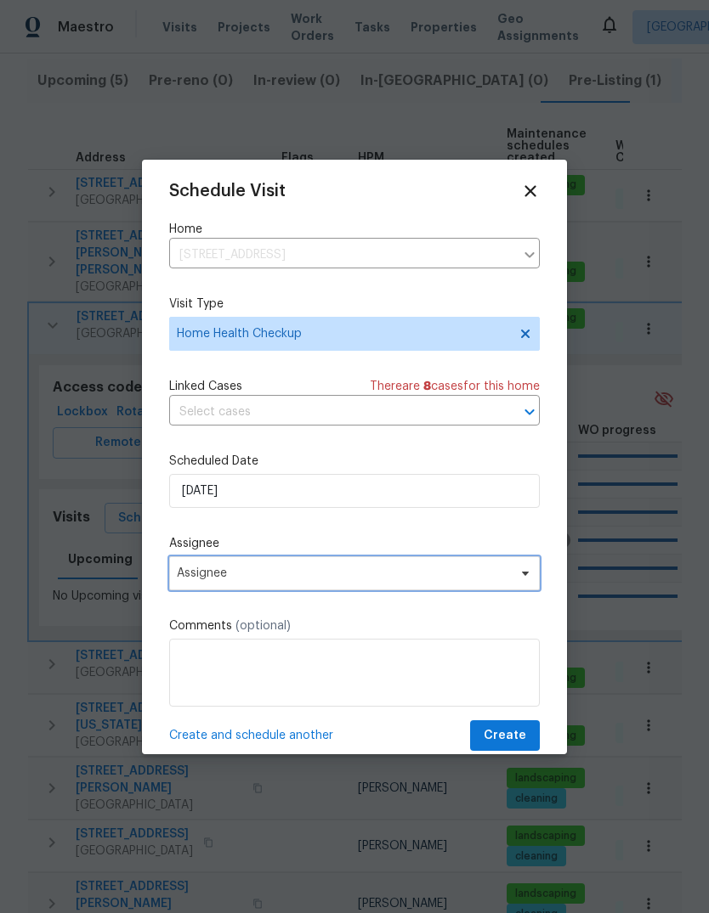
click at [189, 574] on span "Assignee" at bounding box center [343, 574] width 333 height 14
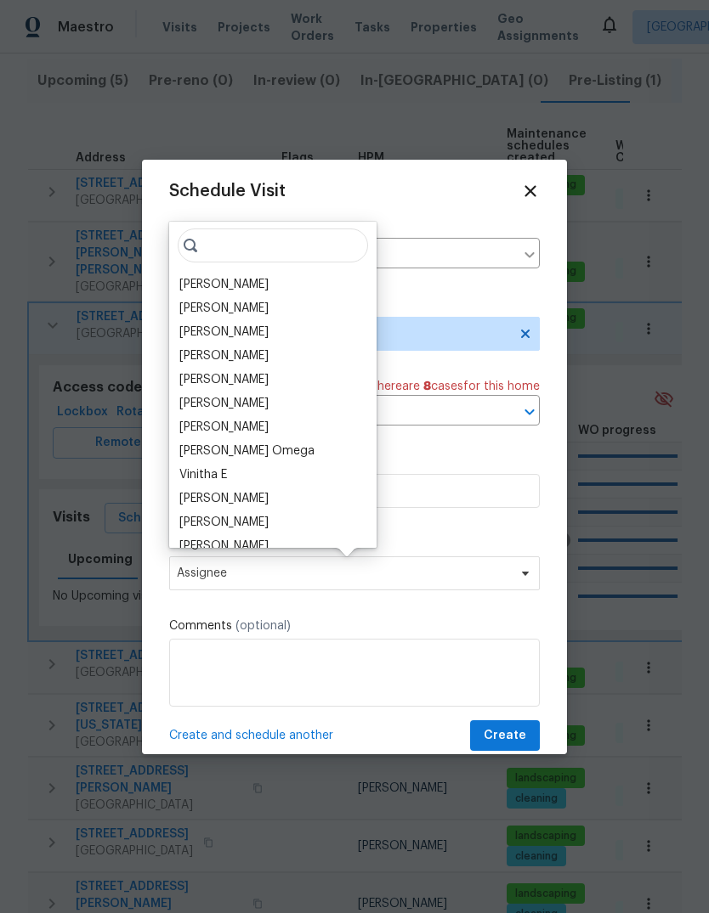
click at [197, 280] on div "[PERSON_NAME]" at bounding box center [223, 284] width 89 height 17
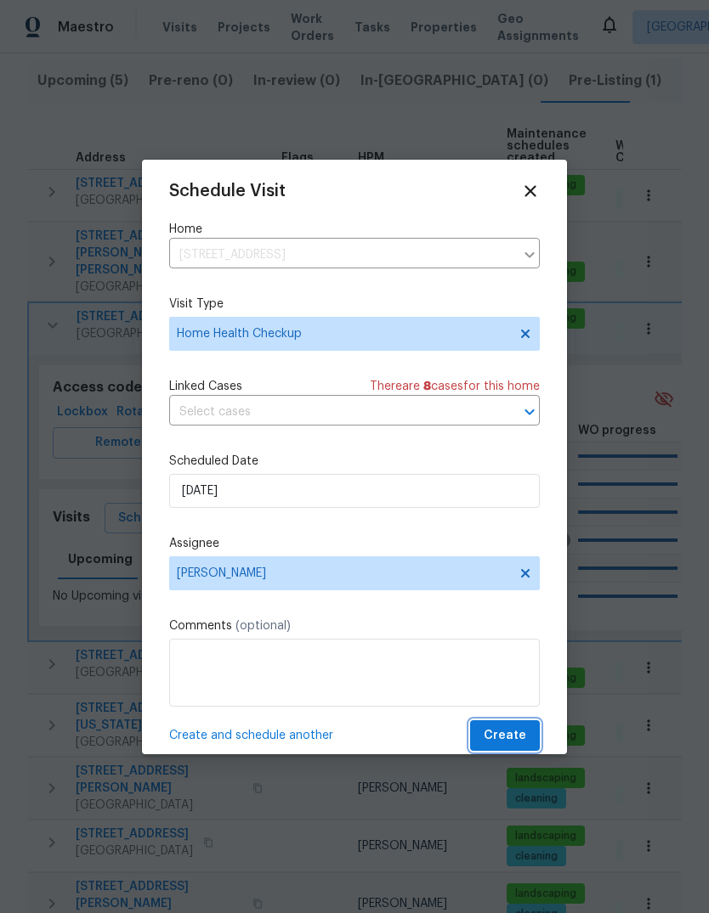
click at [514, 741] on span "Create" at bounding box center [504, 736] width 42 height 21
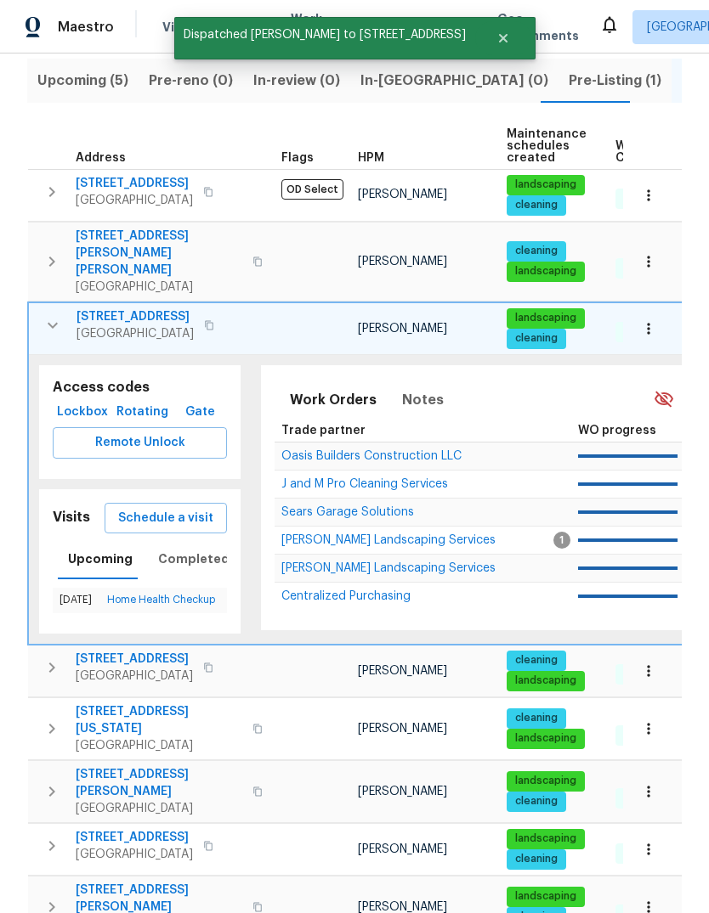
click at [50, 315] on icon "button" at bounding box center [52, 325] width 20 height 20
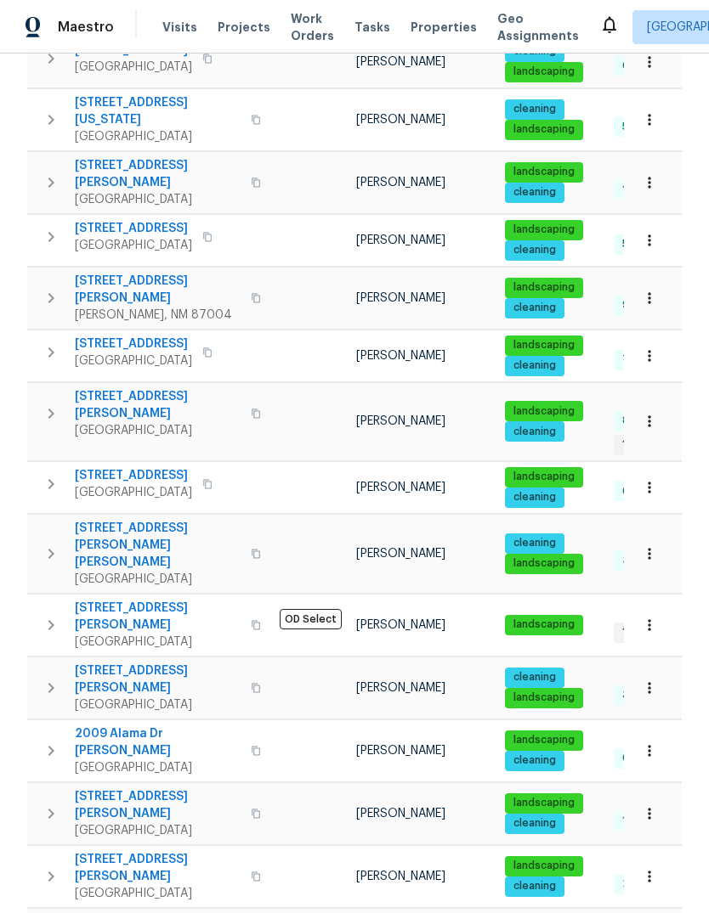
scroll to position [501, 0]
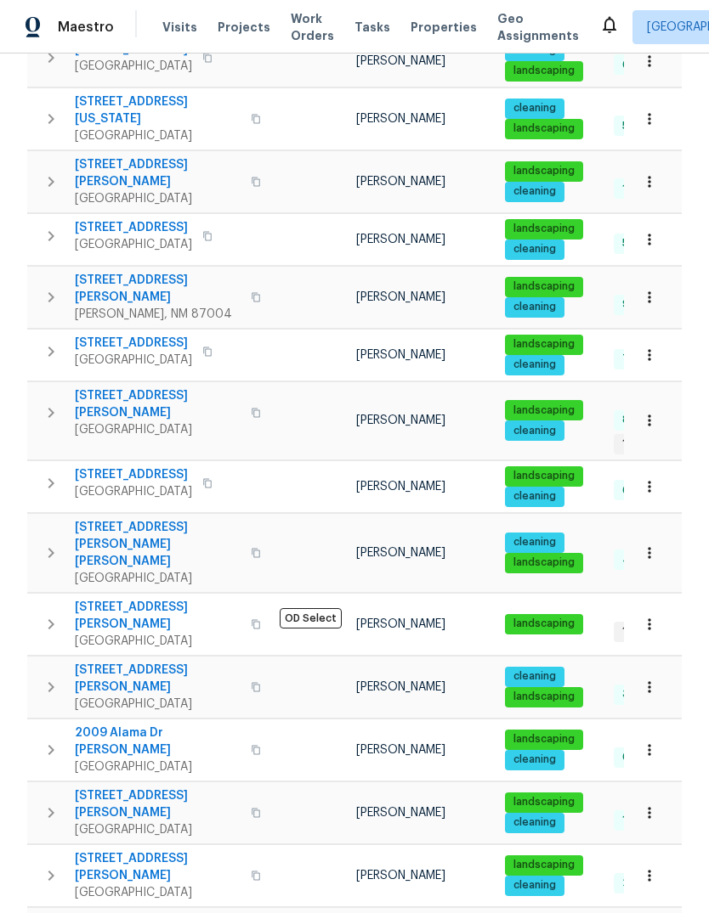
click at [50, 473] on icon "button" at bounding box center [51, 483] width 20 height 20
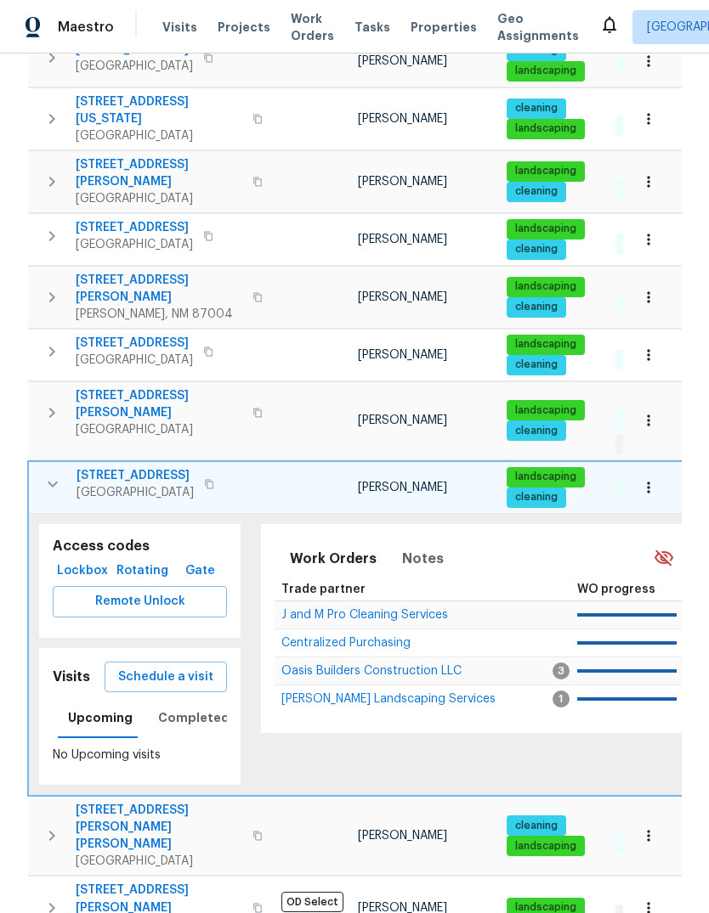
click at [170, 667] on span "Schedule a visit" at bounding box center [165, 677] width 95 height 21
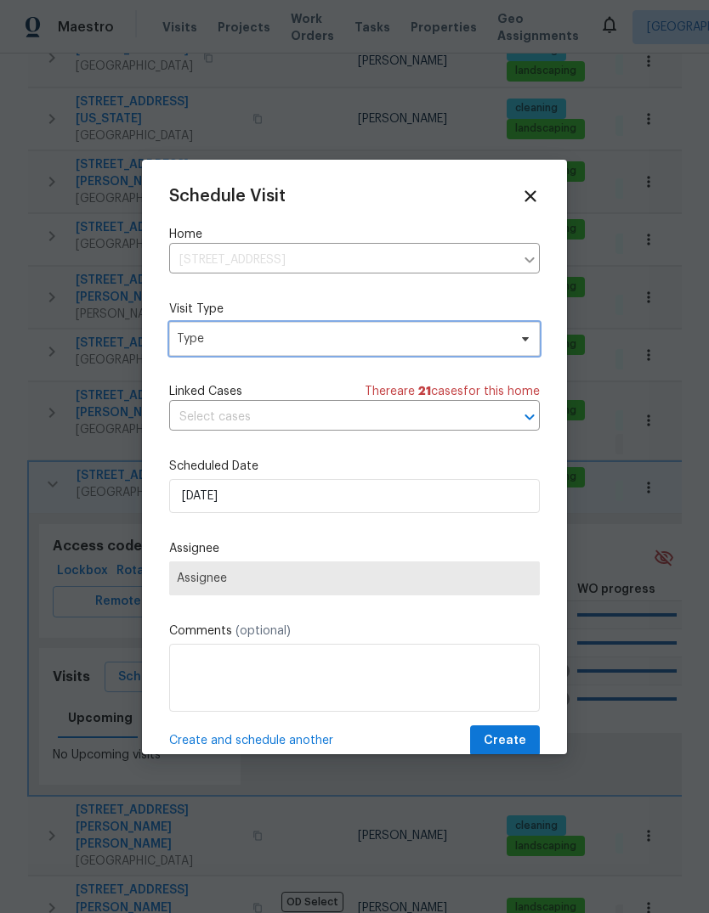
click at [197, 337] on span "Type" at bounding box center [342, 338] width 330 height 17
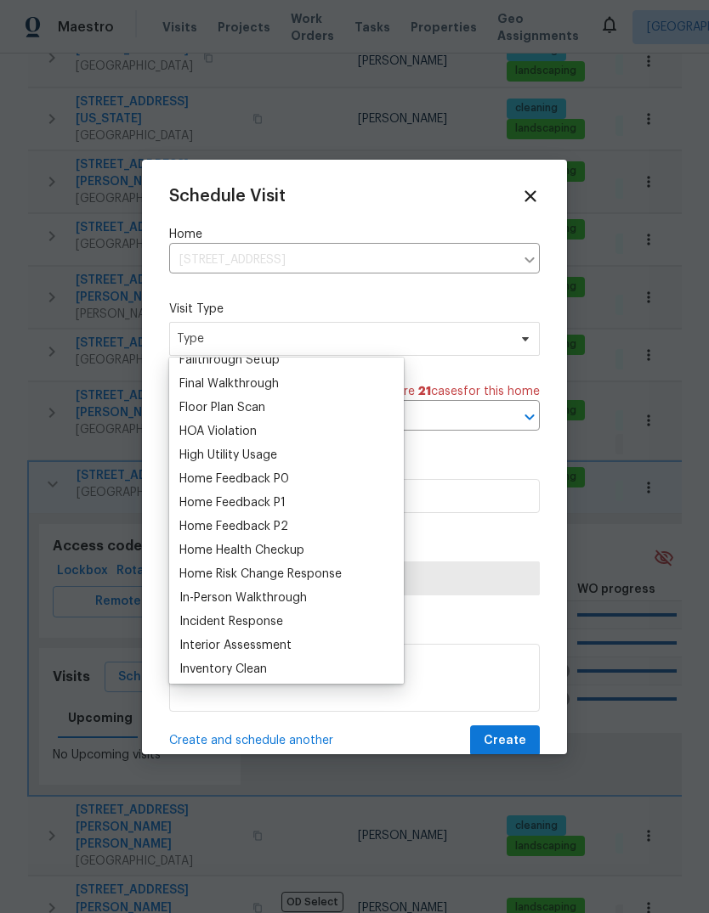
scroll to position [426, 0]
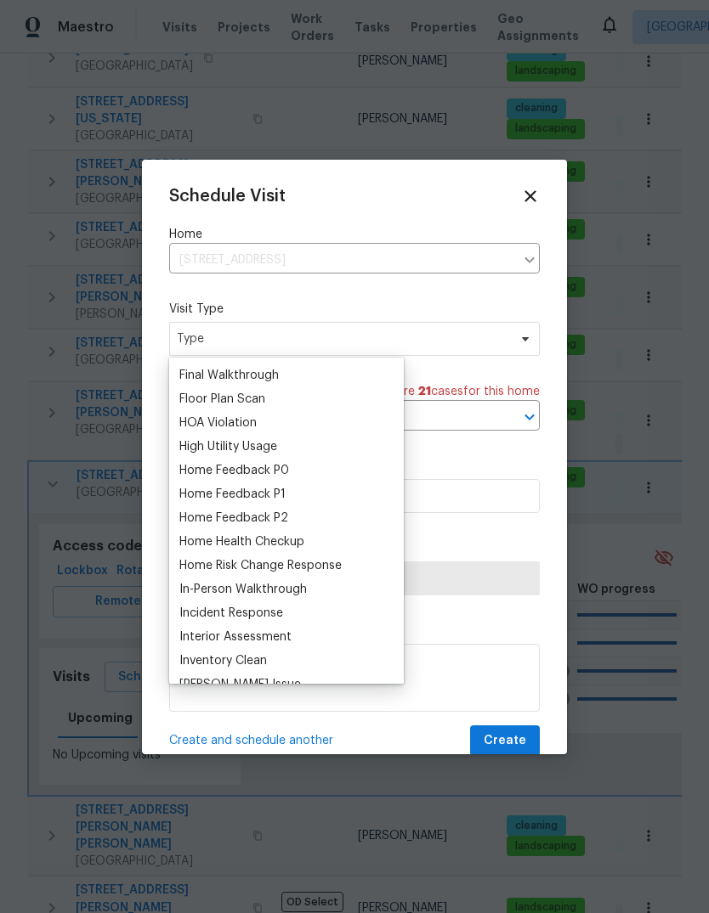
click at [195, 538] on div "Home Health Checkup" at bounding box center [241, 542] width 125 height 17
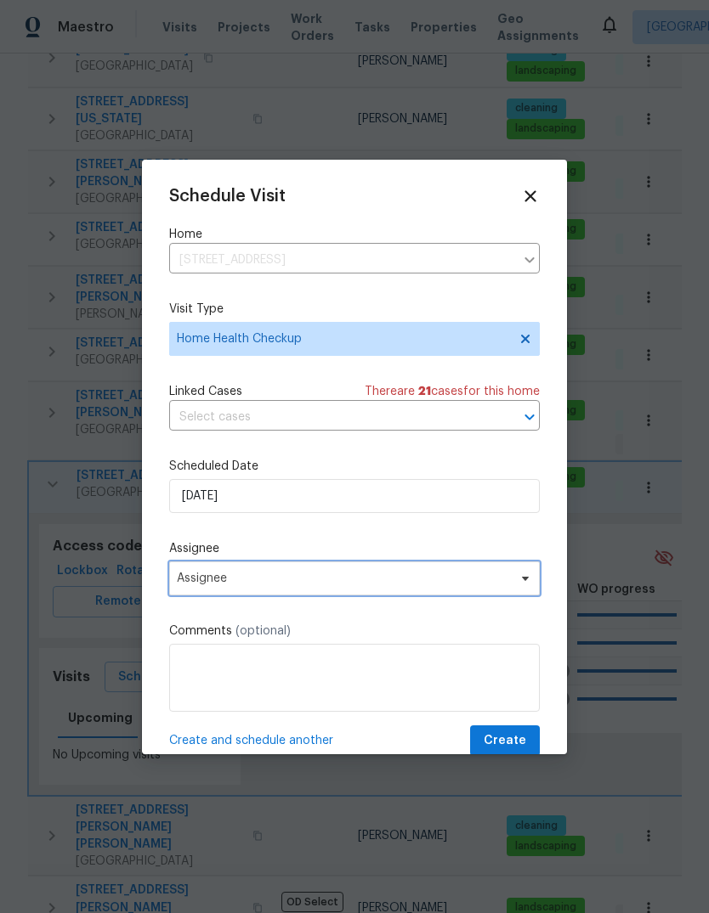
click at [183, 579] on span "Assignee" at bounding box center [343, 579] width 333 height 14
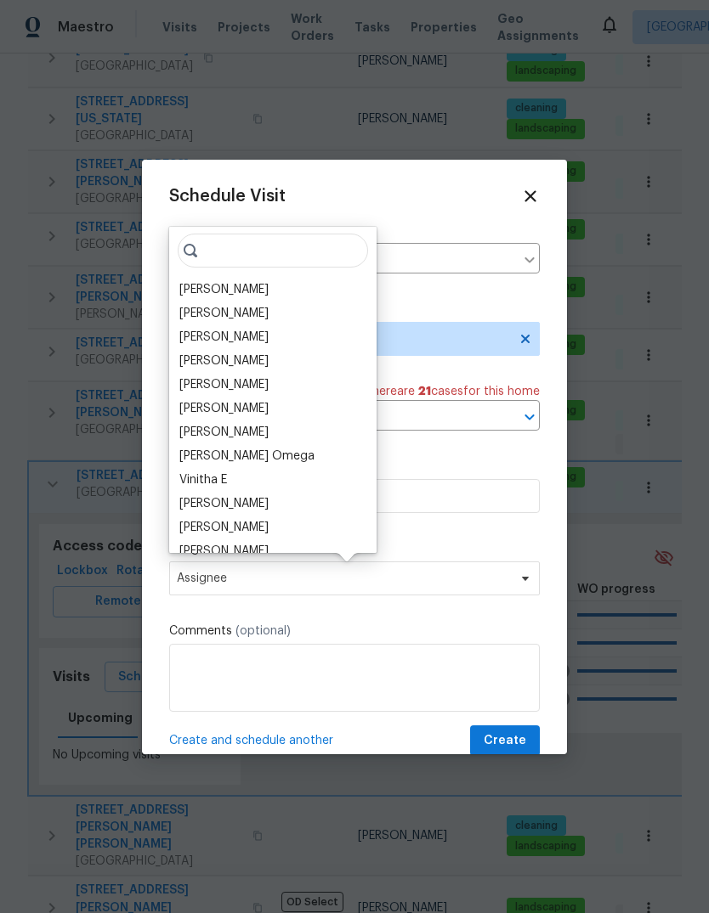
click at [190, 284] on div "[PERSON_NAME]" at bounding box center [223, 289] width 89 height 17
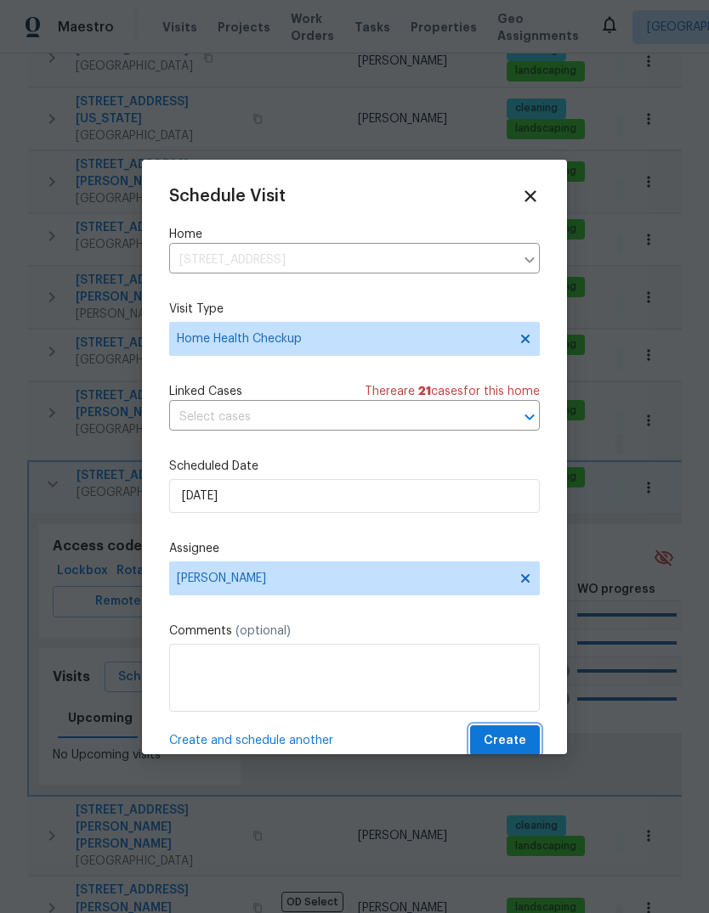
click at [506, 743] on span "Create" at bounding box center [504, 741] width 42 height 21
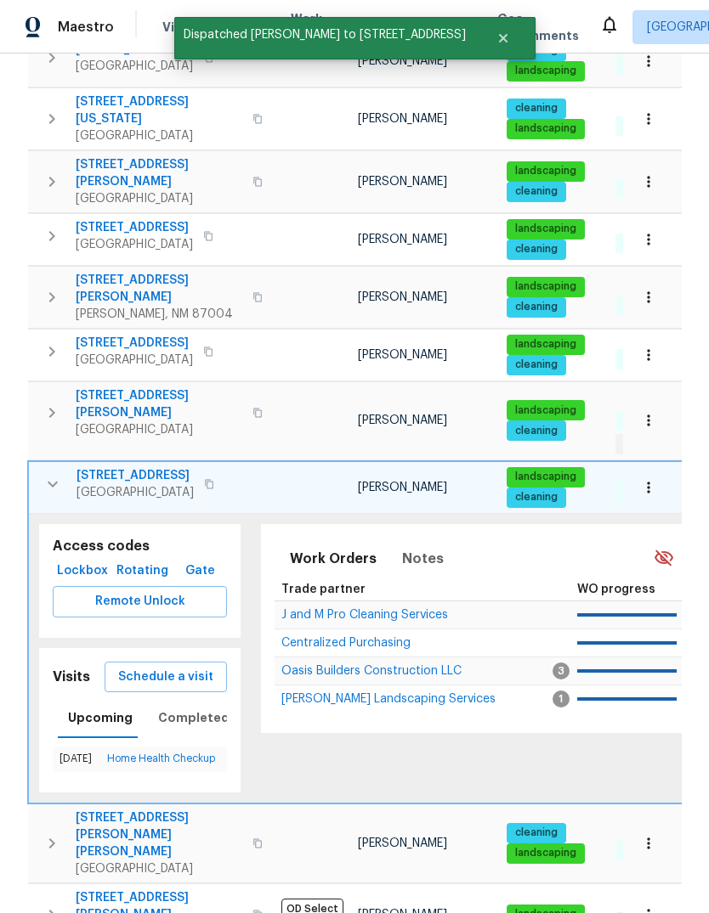
click at [51, 474] on icon "button" at bounding box center [52, 484] width 20 height 20
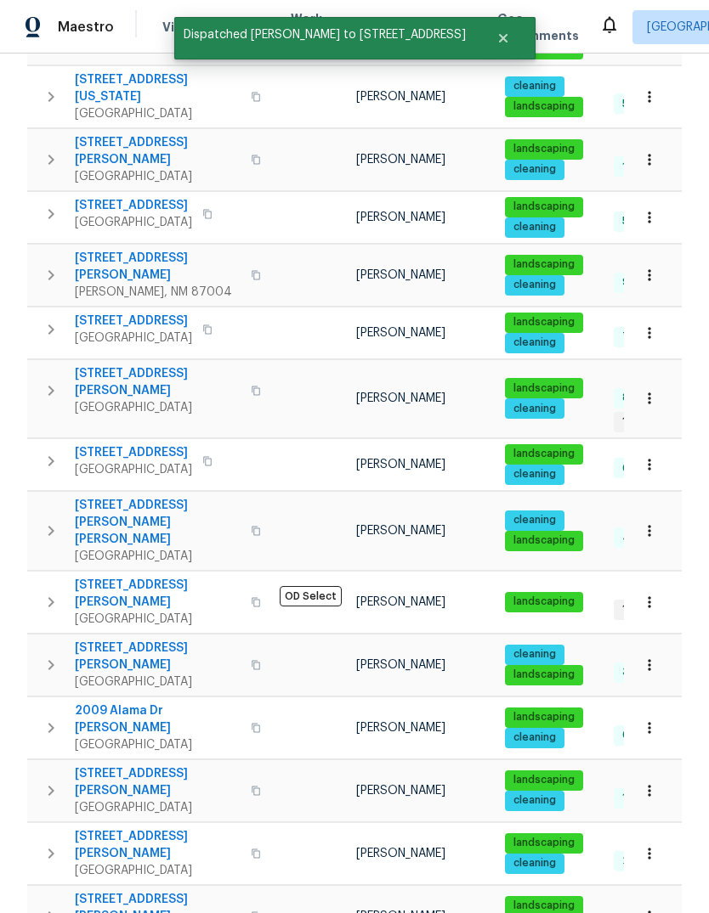
scroll to position [541, 0]
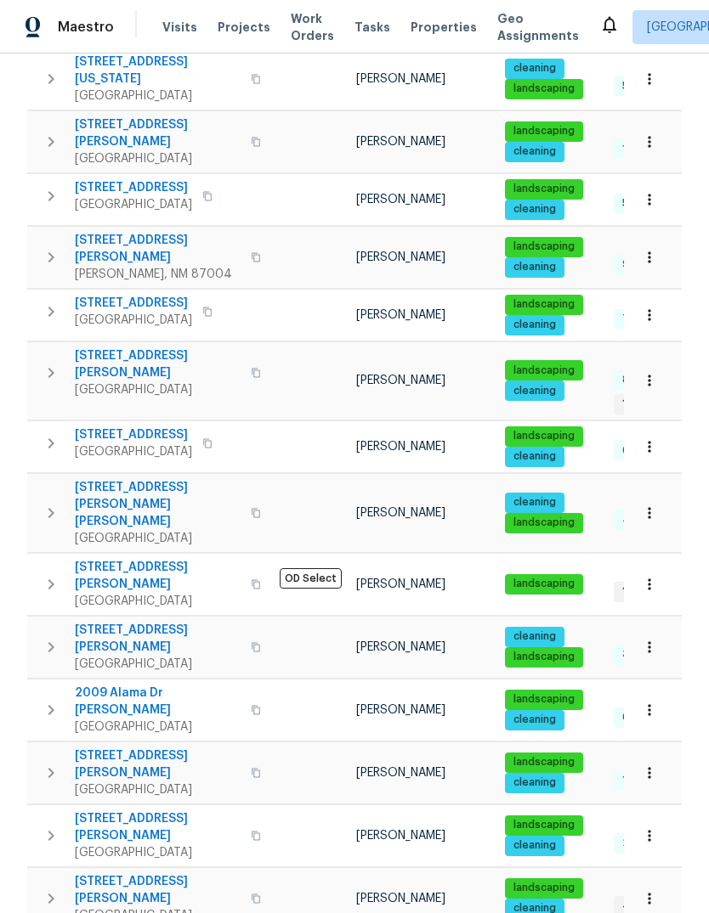
click at [52, 768] on icon "button" at bounding box center [51, 773] width 6 height 10
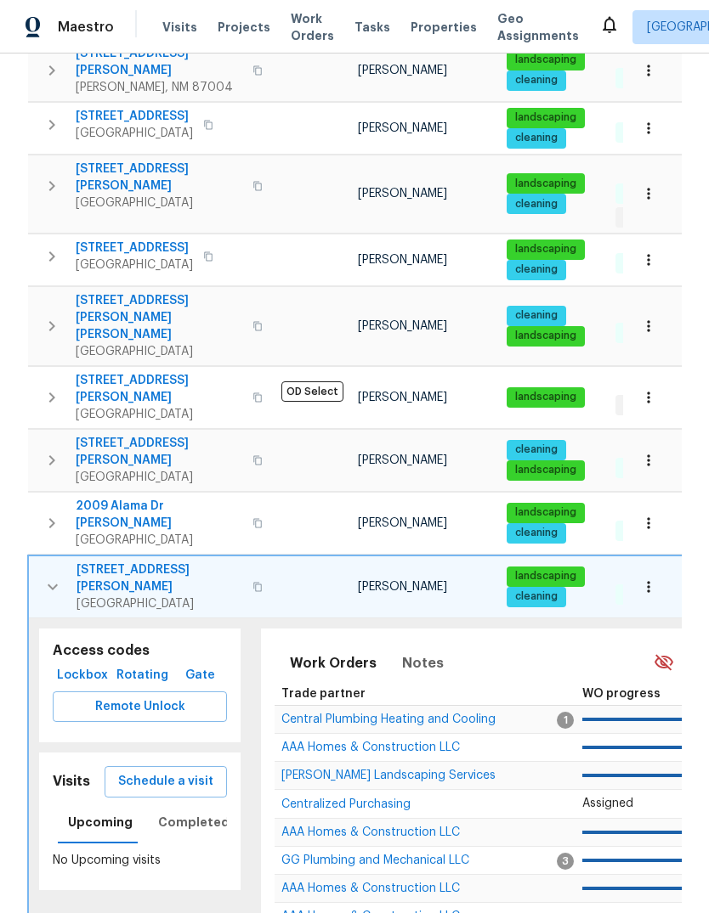
scroll to position [769, 0]
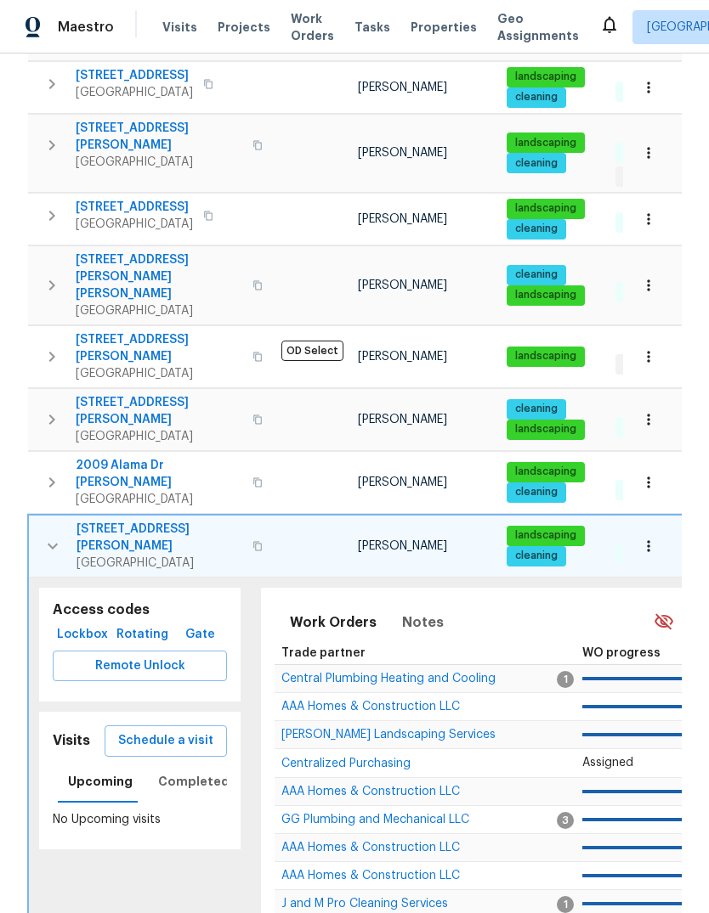
click at [162, 731] on span "Schedule a visit" at bounding box center [165, 741] width 95 height 21
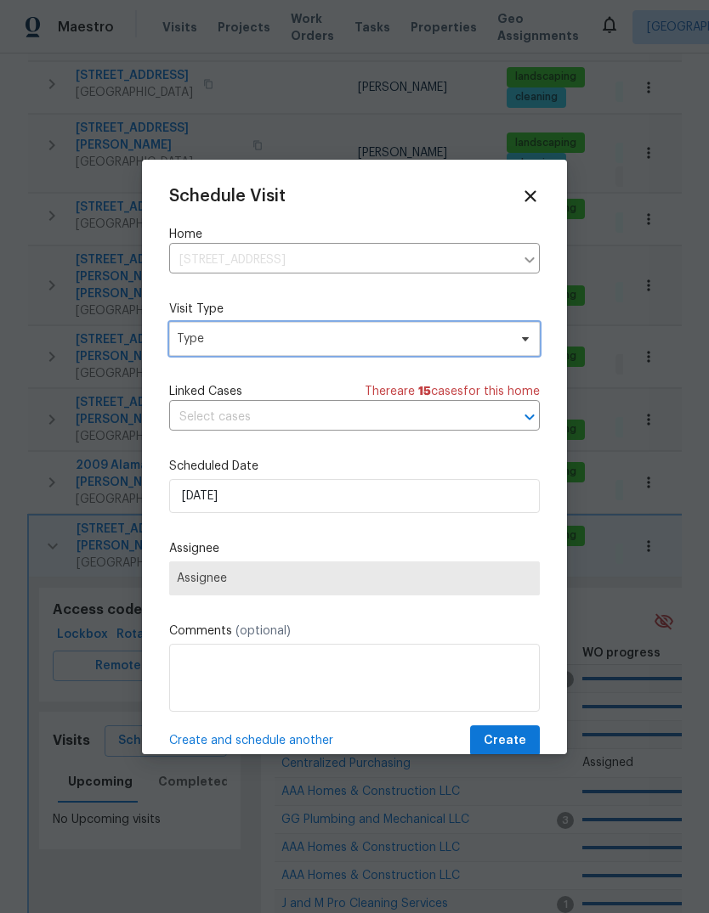
click at [197, 340] on span "Type" at bounding box center [342, 338] width 330 height 17
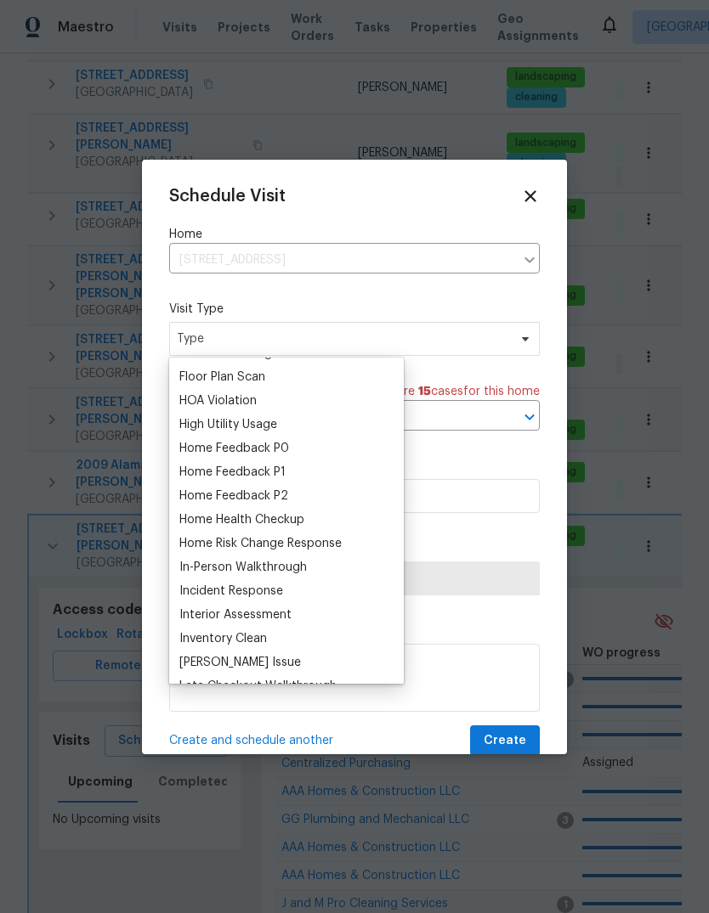
scroll to position [449, 0]
click at [216, 515] on div "Home Health Checkup" at bounding box center [241, 519] width 125 height 17
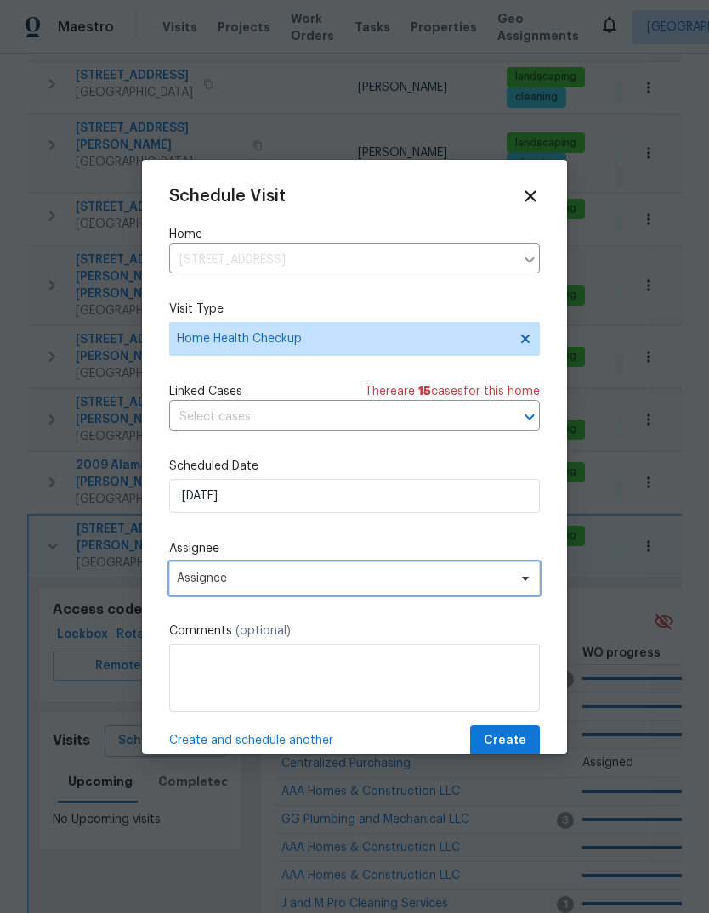
click at [184, 580] on span "Assignee" at bounding box center [343, 579] width 333 height 14
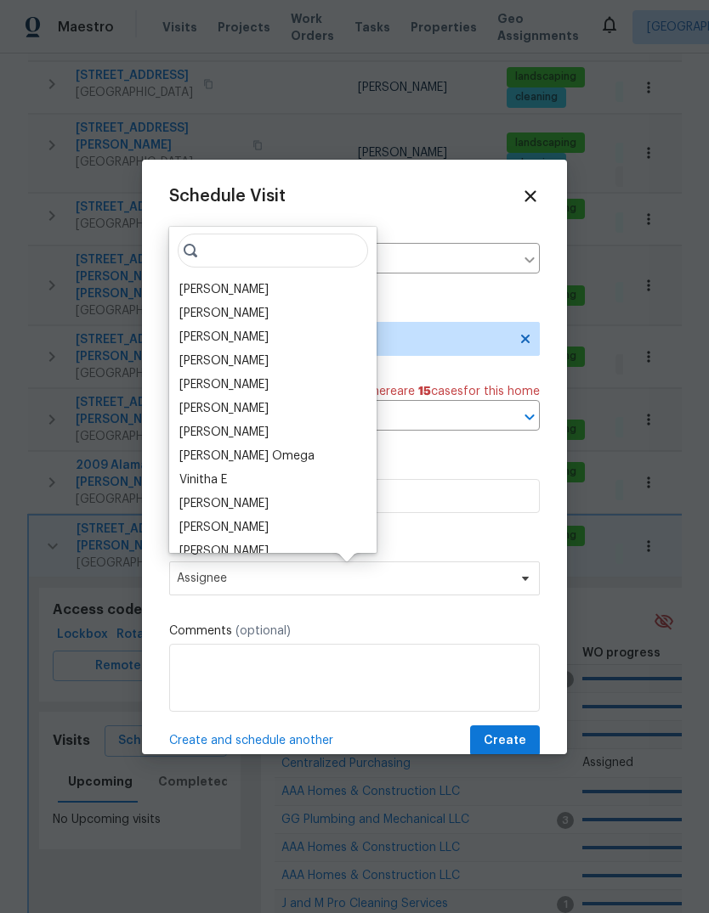
click at [191, 286] on div "[PERSON_NAME]" at bounding box center [223, 289] width 89 height 17
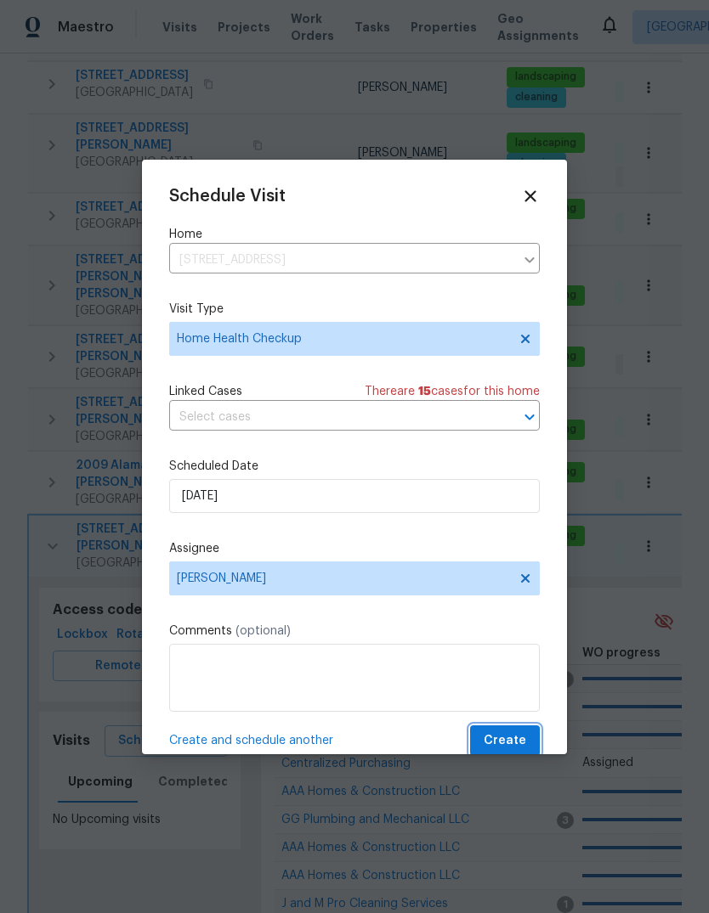
click at [505, 741] on span "Create" at bounding box center [504, 741] width 42 height 21
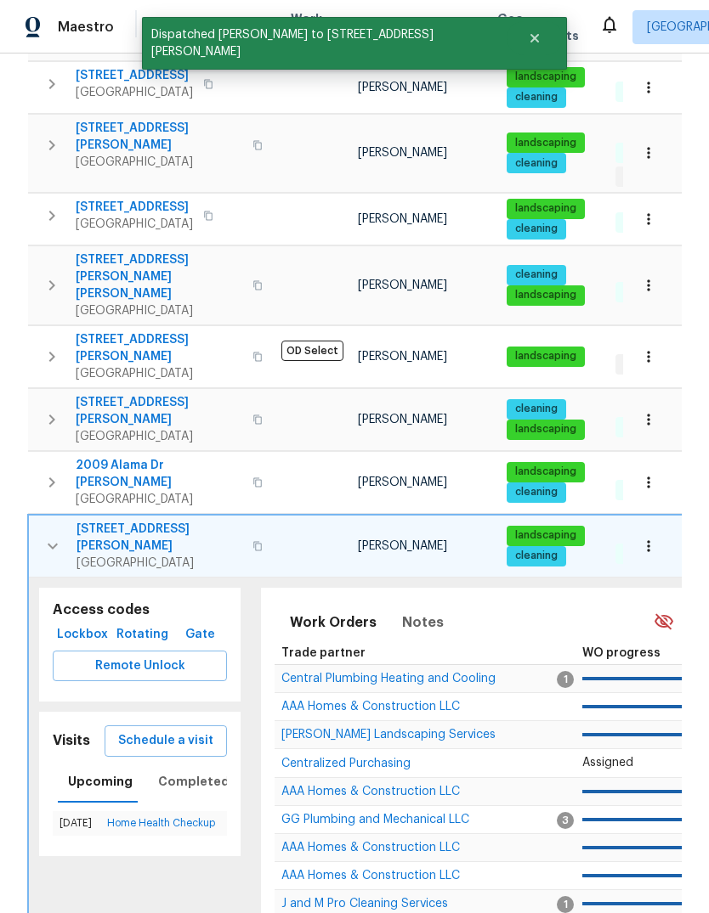
click at [45, 536] on icon "button" at bounding box center [52, 546] width 20 height 20
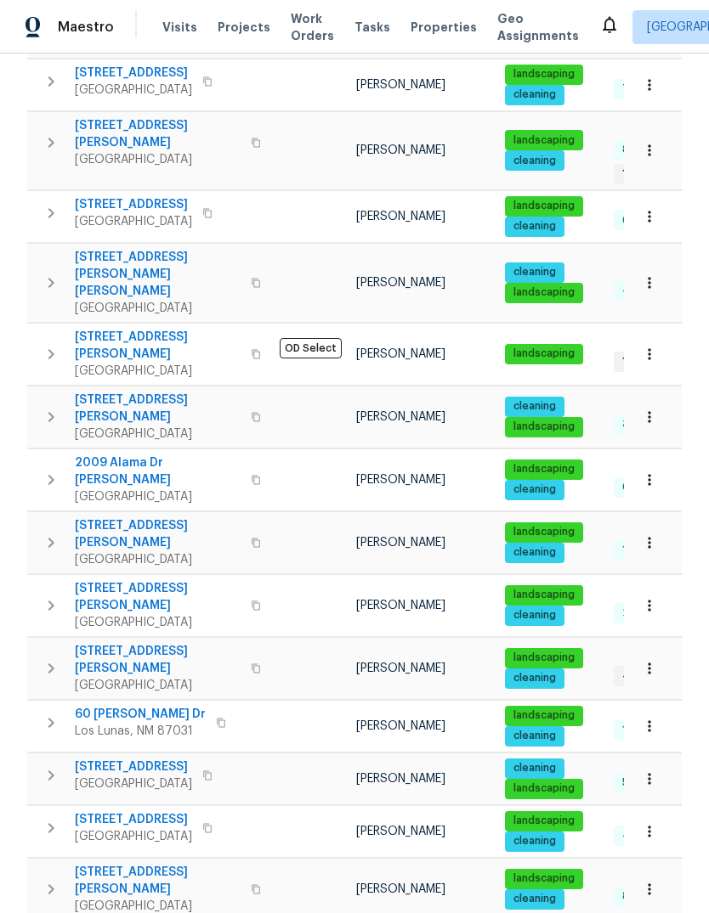
scroll to position [771, 0]
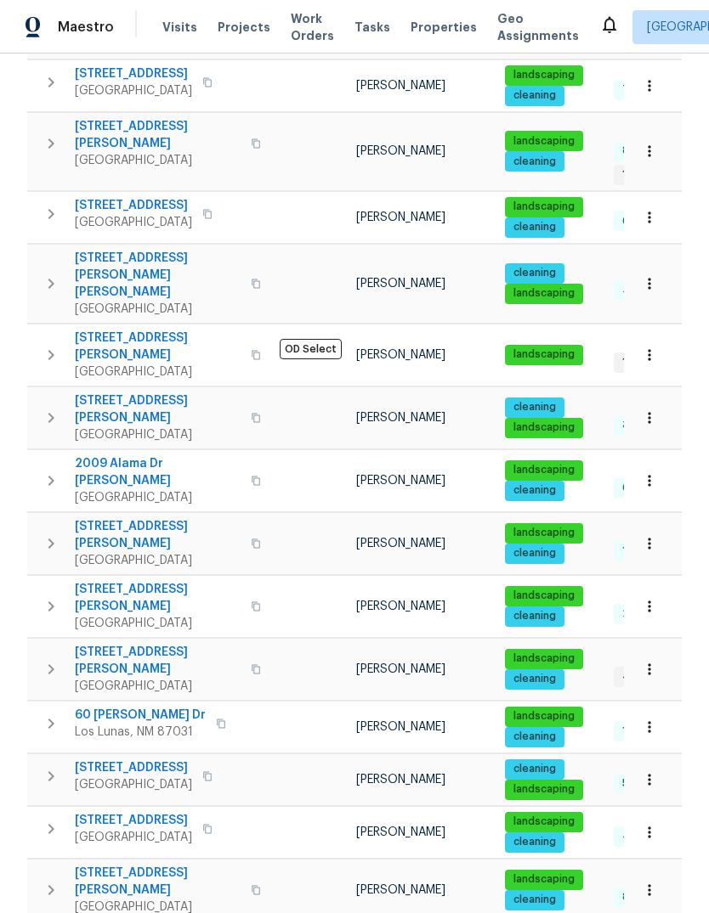
click at [48, 880] on icon "button" at bounding box center [51, 890] width 20 height 20
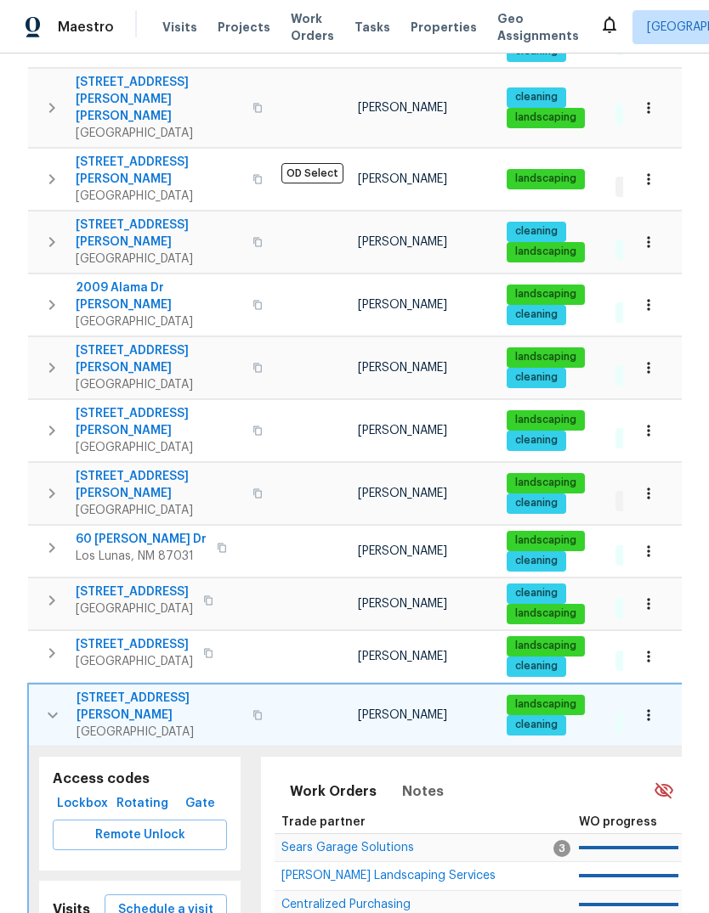
scroll to position [994, 0]
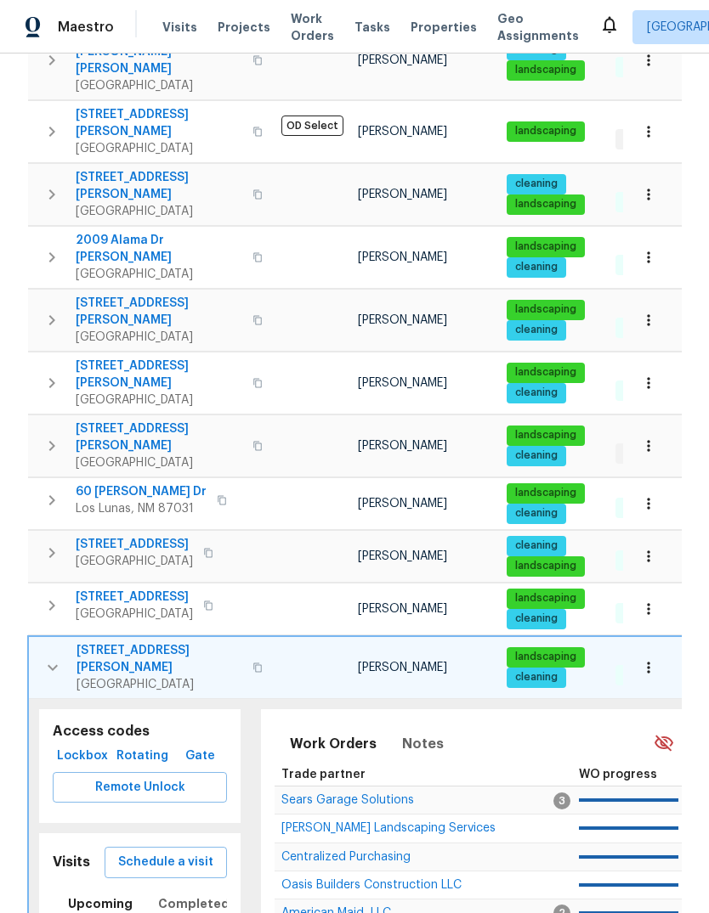
click at [174, 852] on span "Schedule a visit" at bounding box center [165, 862] width 95 height 21
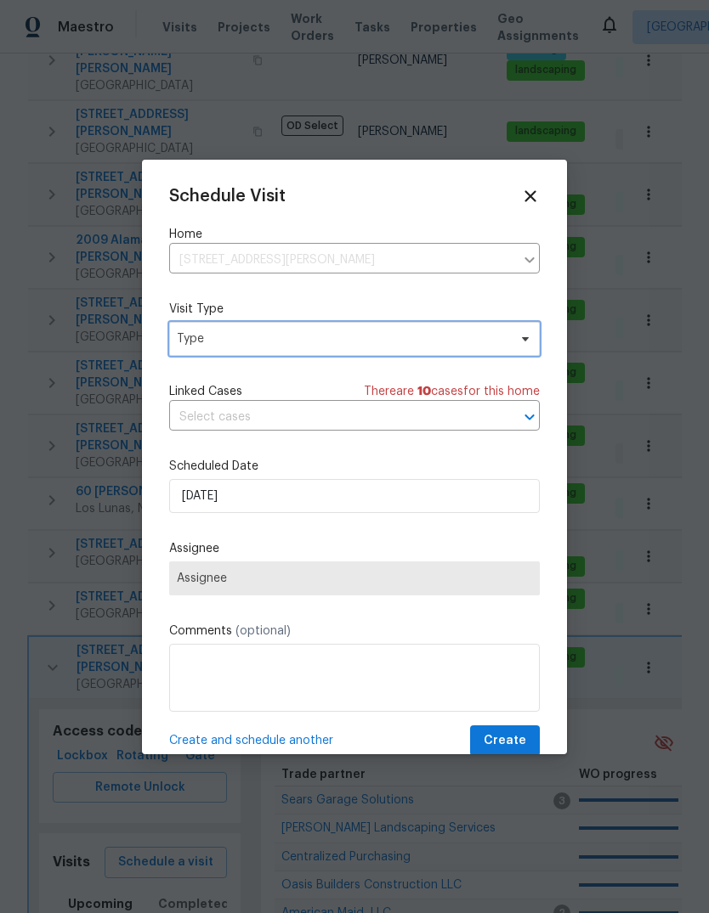
click at [195, 336] on span "Type" at bounding box center [342, 338] width 330 height 17
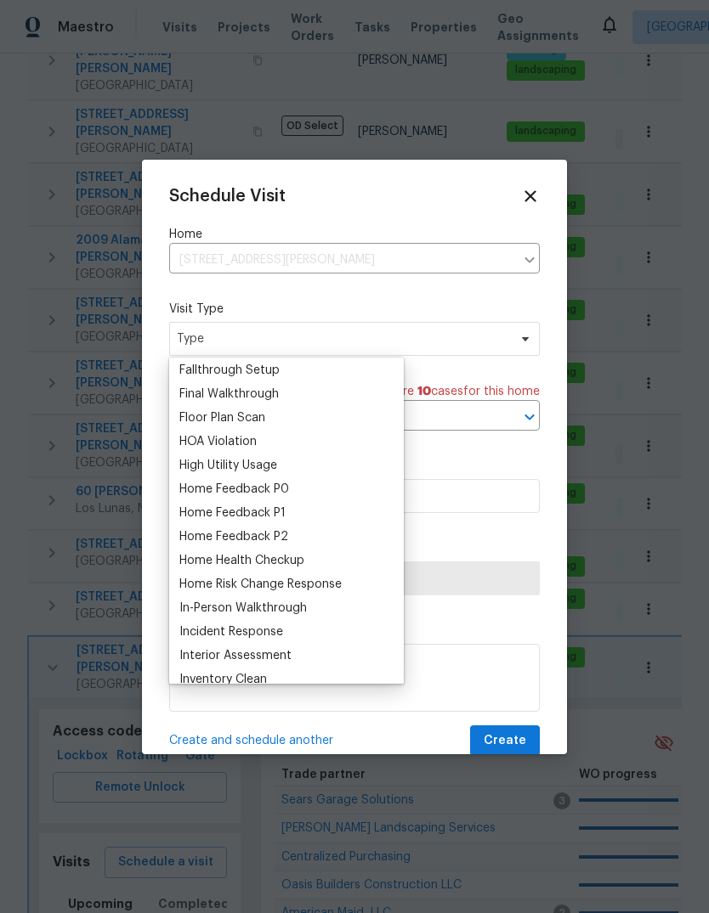
scroll to position [408, 0]
click at [221, 553] on div "Home Health Checkup" at bounding box center [241, 559] width 125 height 17
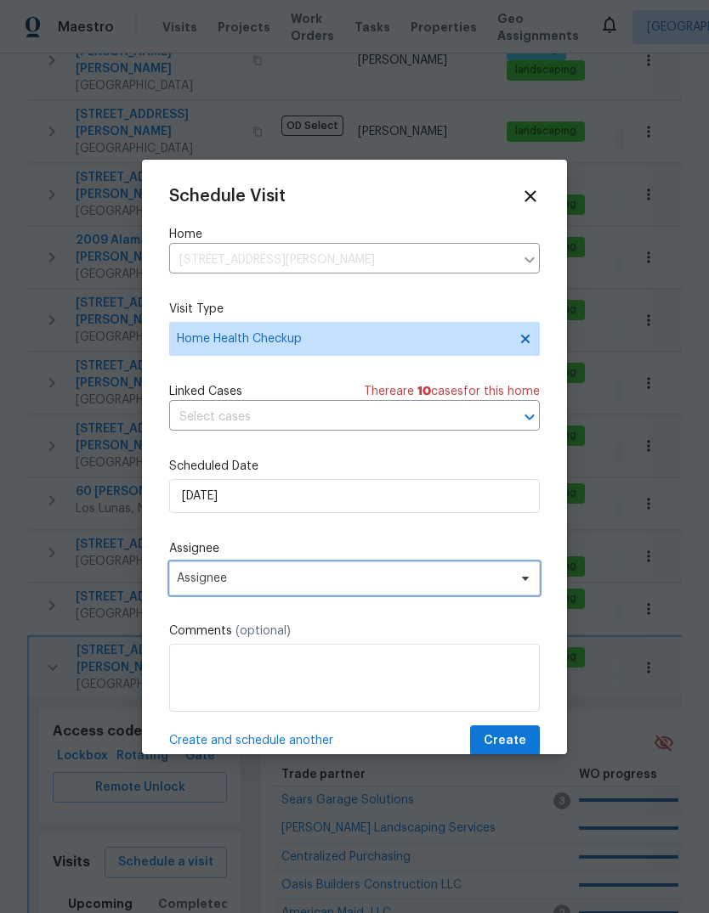
click at [186, 580] on span "Assignee" at bounding box center [343, 579] width 333 height 14
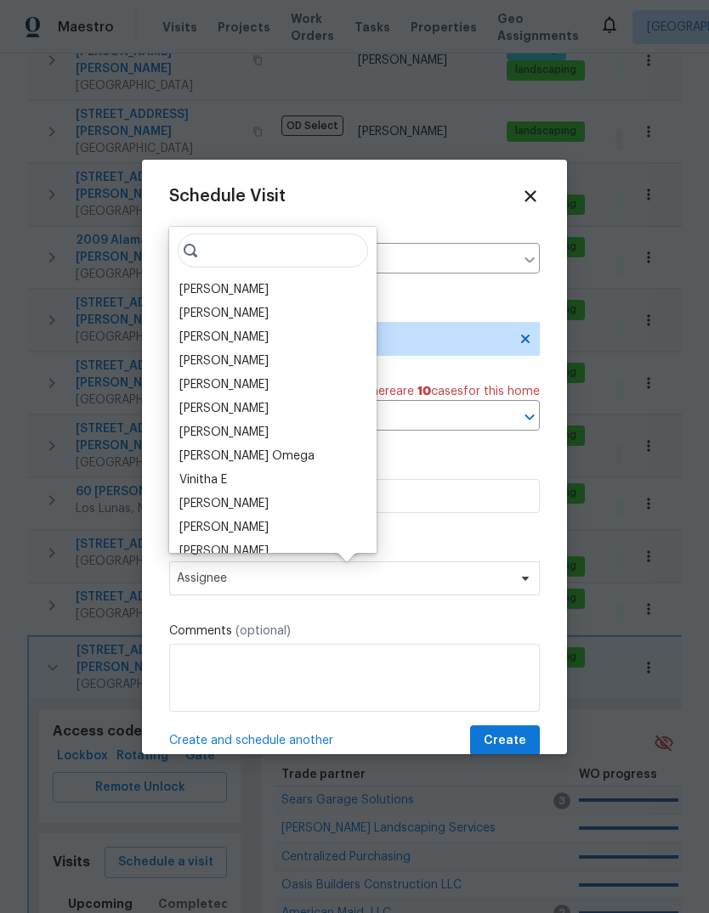
click at [197, 284] on div "[PERSON_NAME]" at bounding box center [223, 289] width 89 height 17
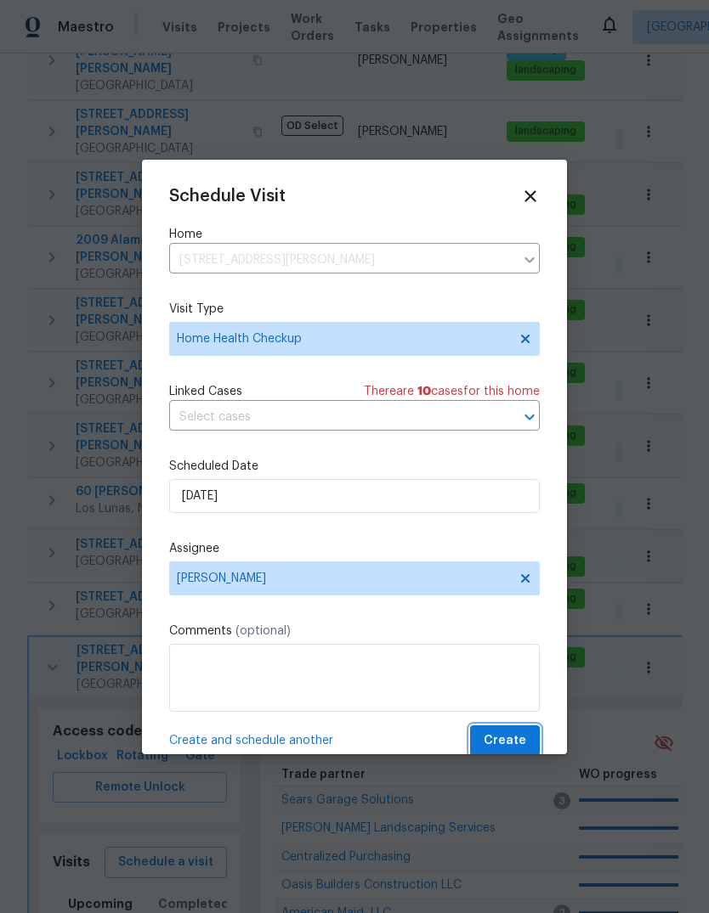
click at [514, 743] on span "Create" at bounding box center [504, 741] width 42 height 21
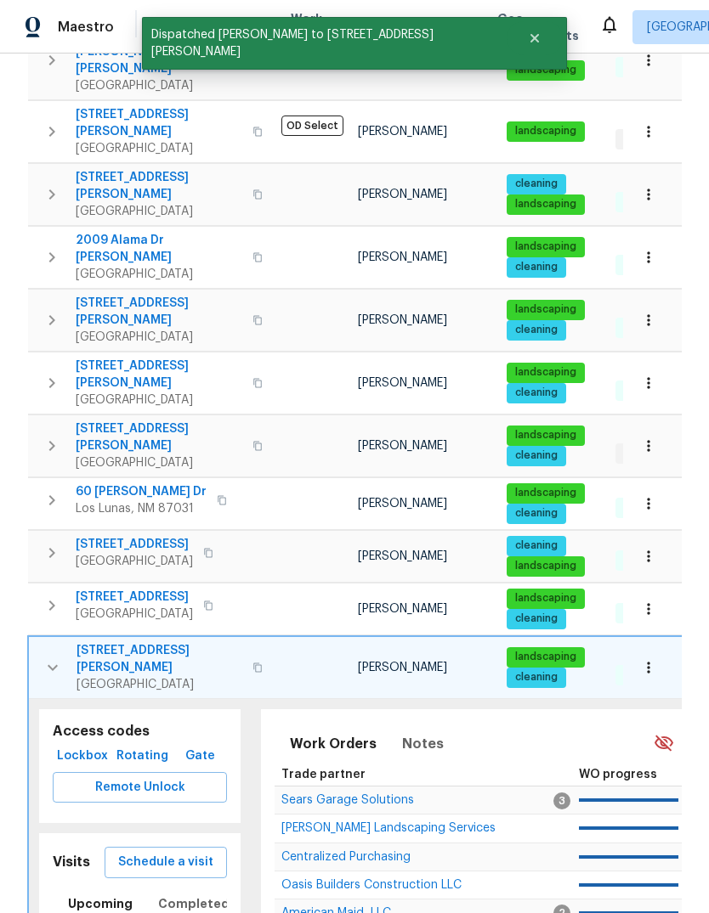
click at [46, 658] on icon "button" at bounding box center [52, 668] width 20 height 20
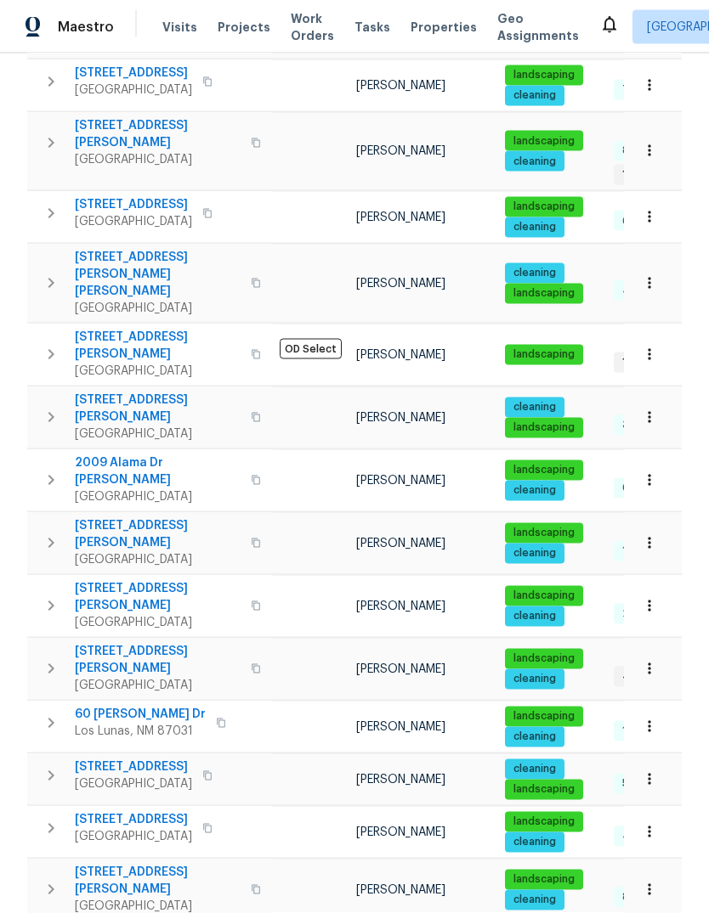
scroll to position [64, 0]
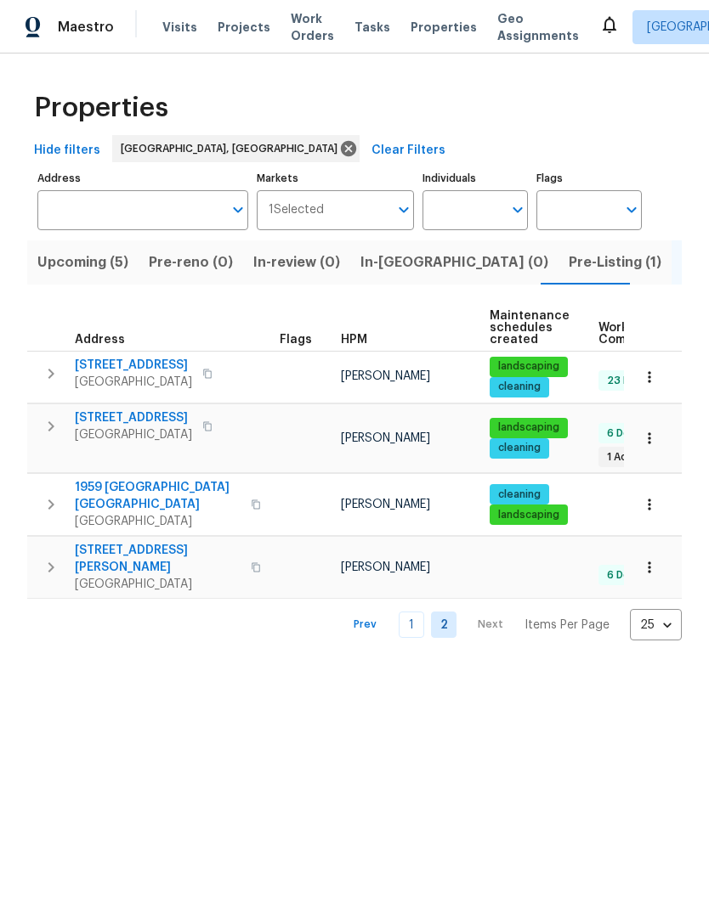
click at [402, 612] on link "1" at bounding box center [410, 625] width 25 height 26
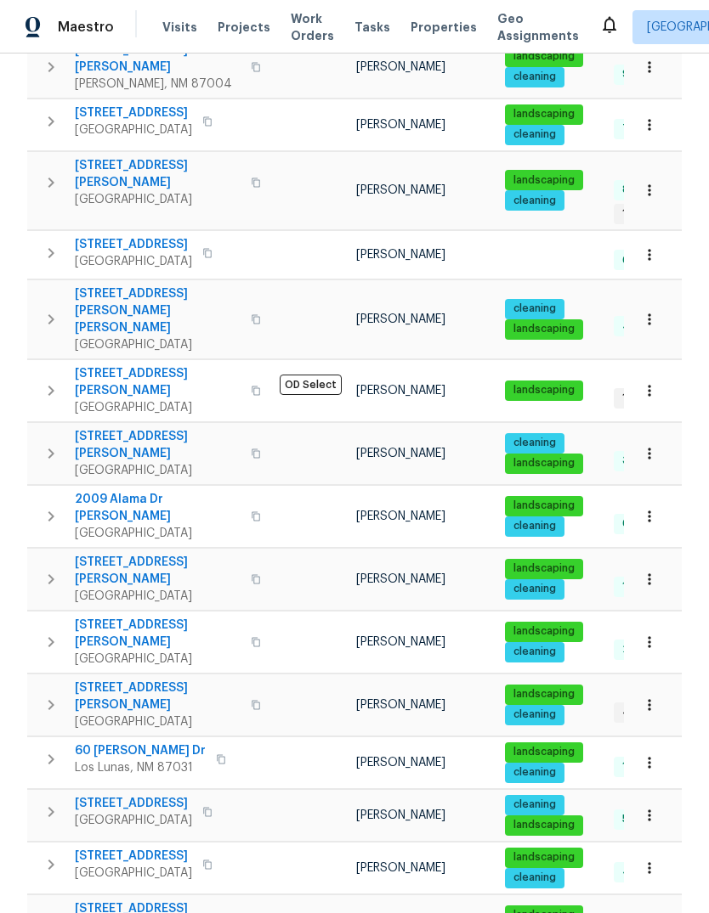
scroll to position [732, 0]
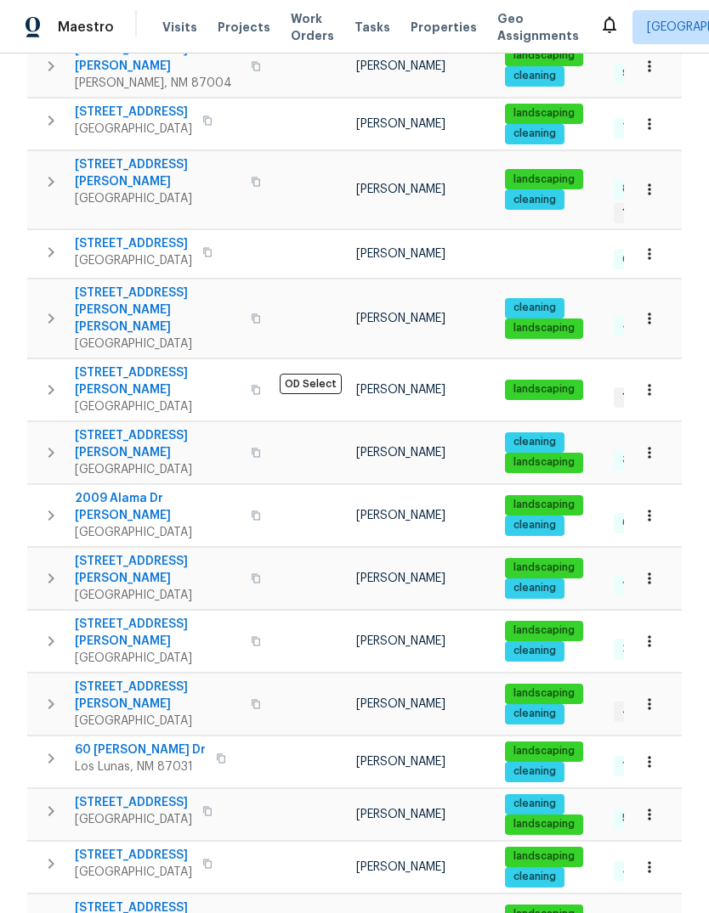
click at [212, 247] on icon "button" at bounding box center [207, 252] width 10 height 10
